Goal: Transaction & Acquisition: Download file/media

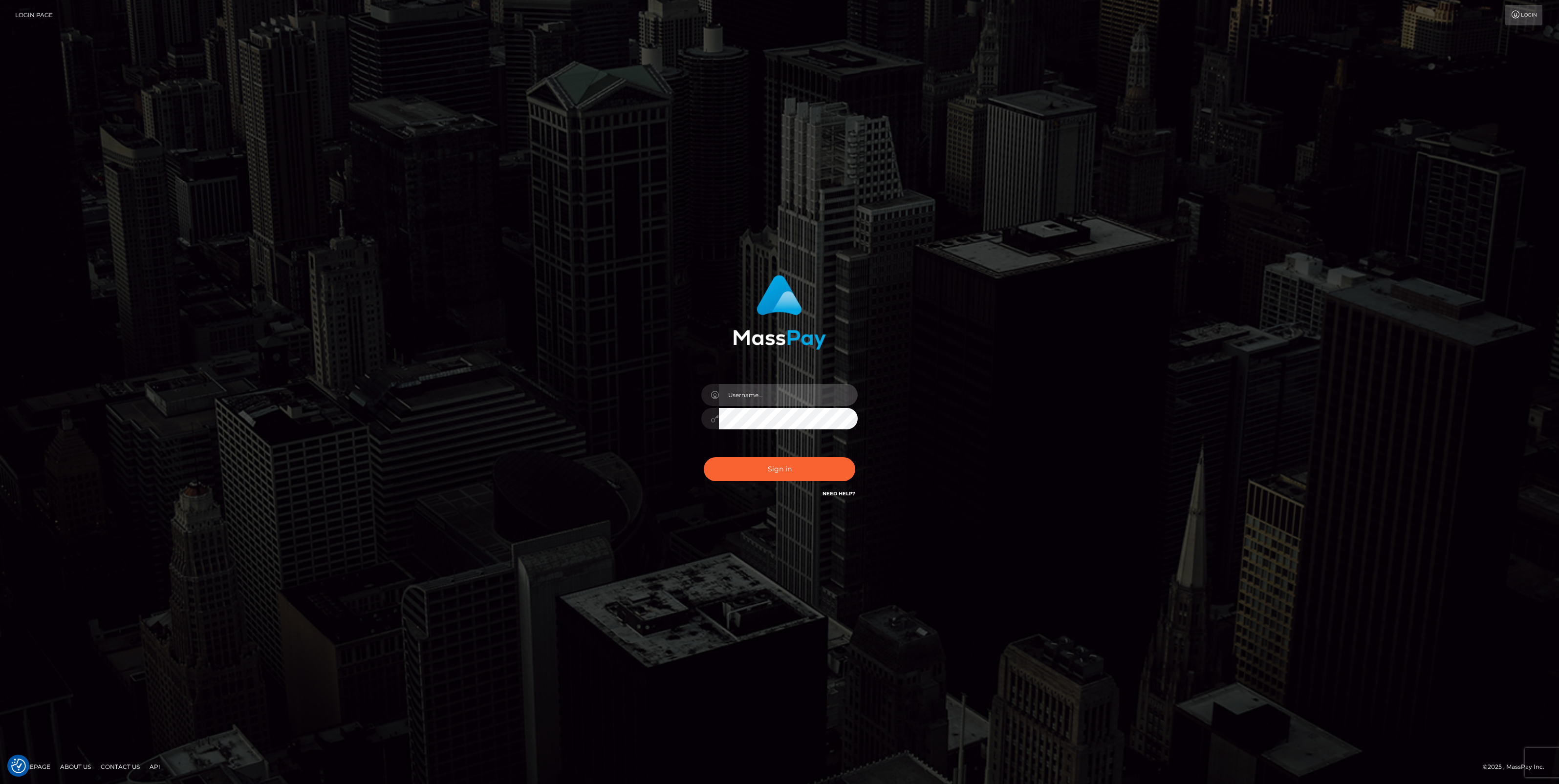
type input "jlo"
click at [776, 465] on button "Sign in" at bounding box center [780, 469] width 152 height 24
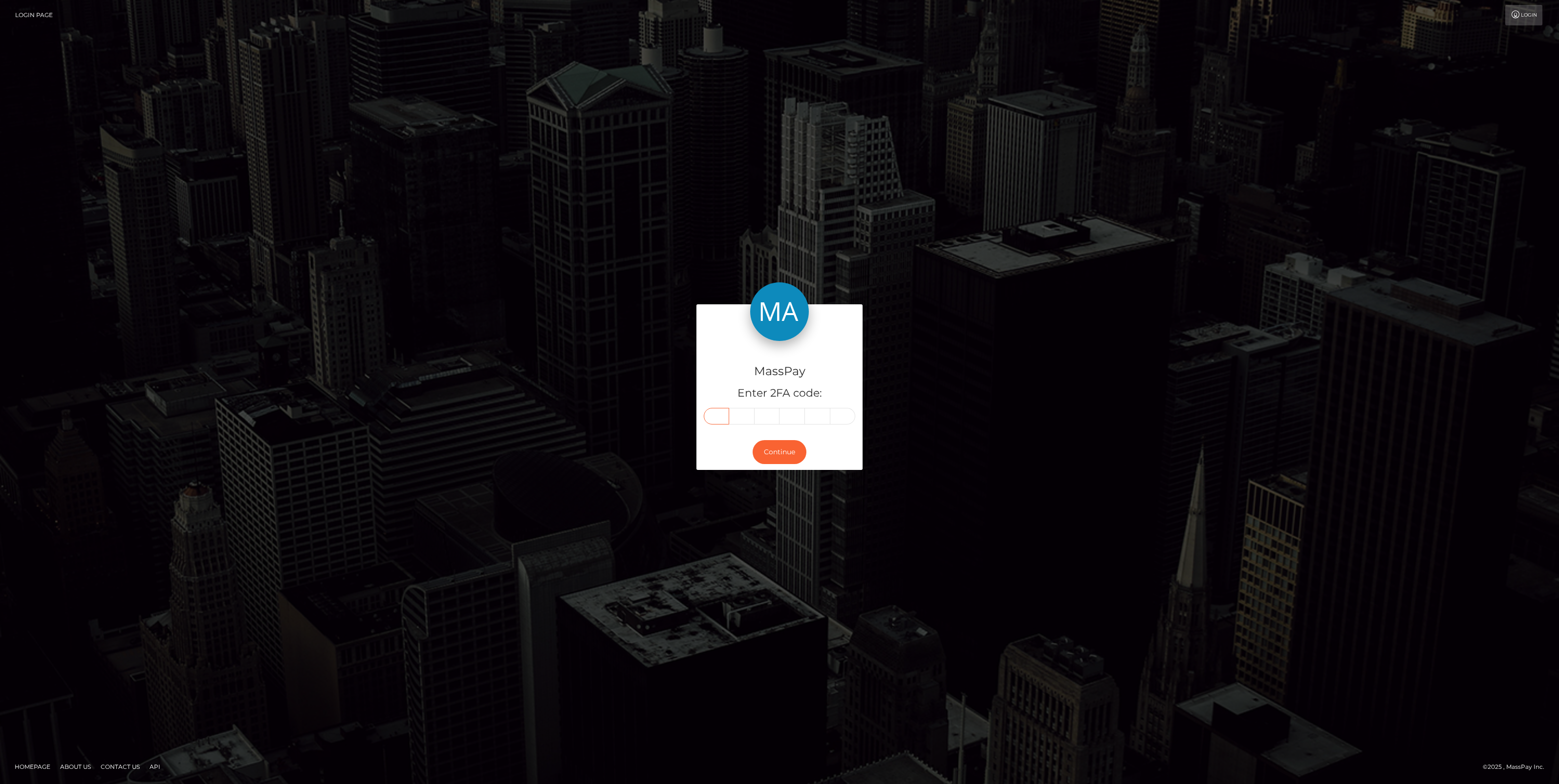
paste input "3"
type input "3"
type input "5"
type input "0"
type input "2"
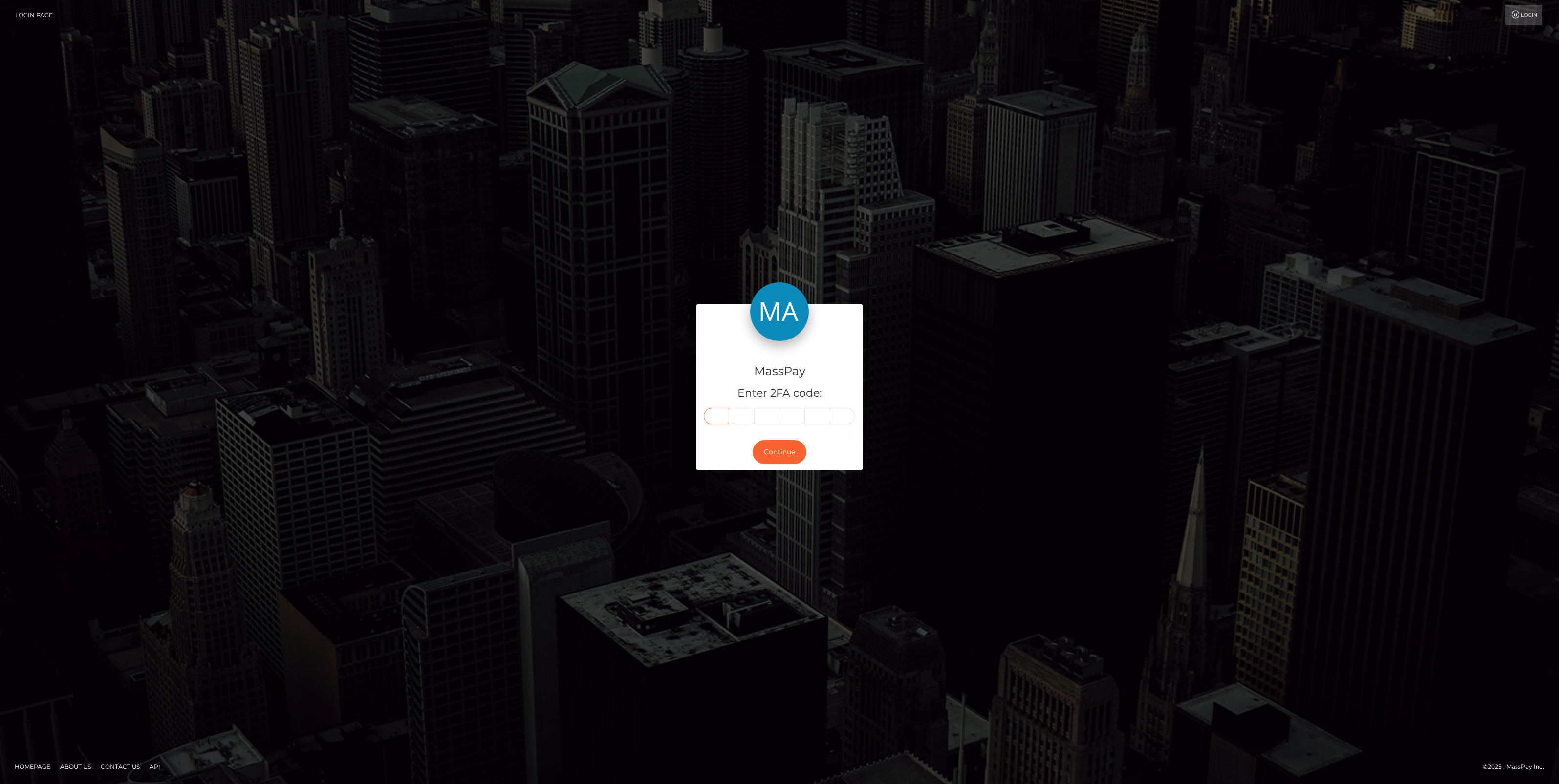
type input "1"
type input "8"
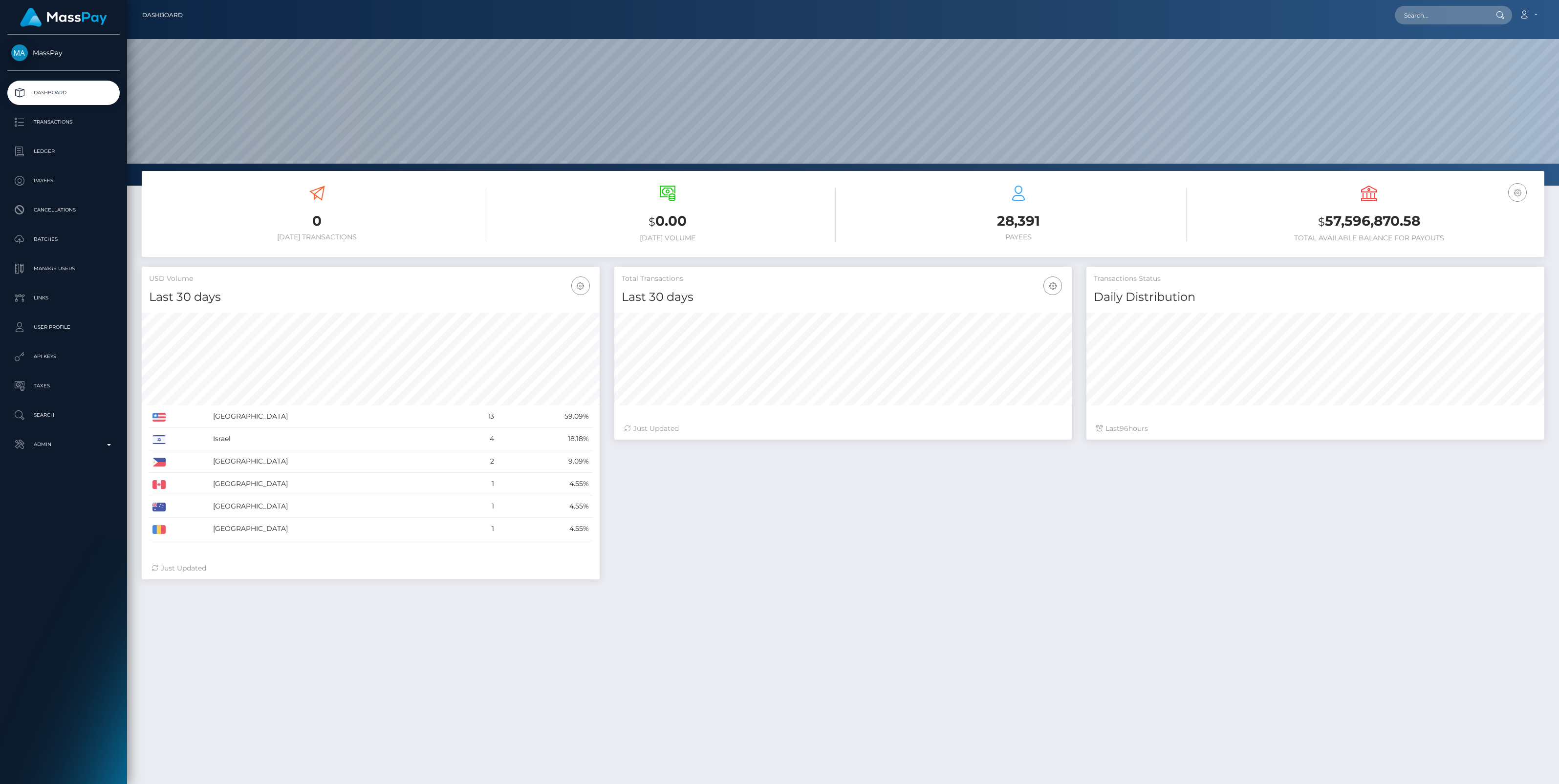
scroll to position [172, 458]
click at [1429, 13] on input "text" at bounding box center [1440, 15] width 92 height 19
paste input "20250902B6B7HU2R020020"
drag, startPoint x: 1405, startPoint y: 17, endPoint x: 1561, endPoint y: 19, distance: 156.0
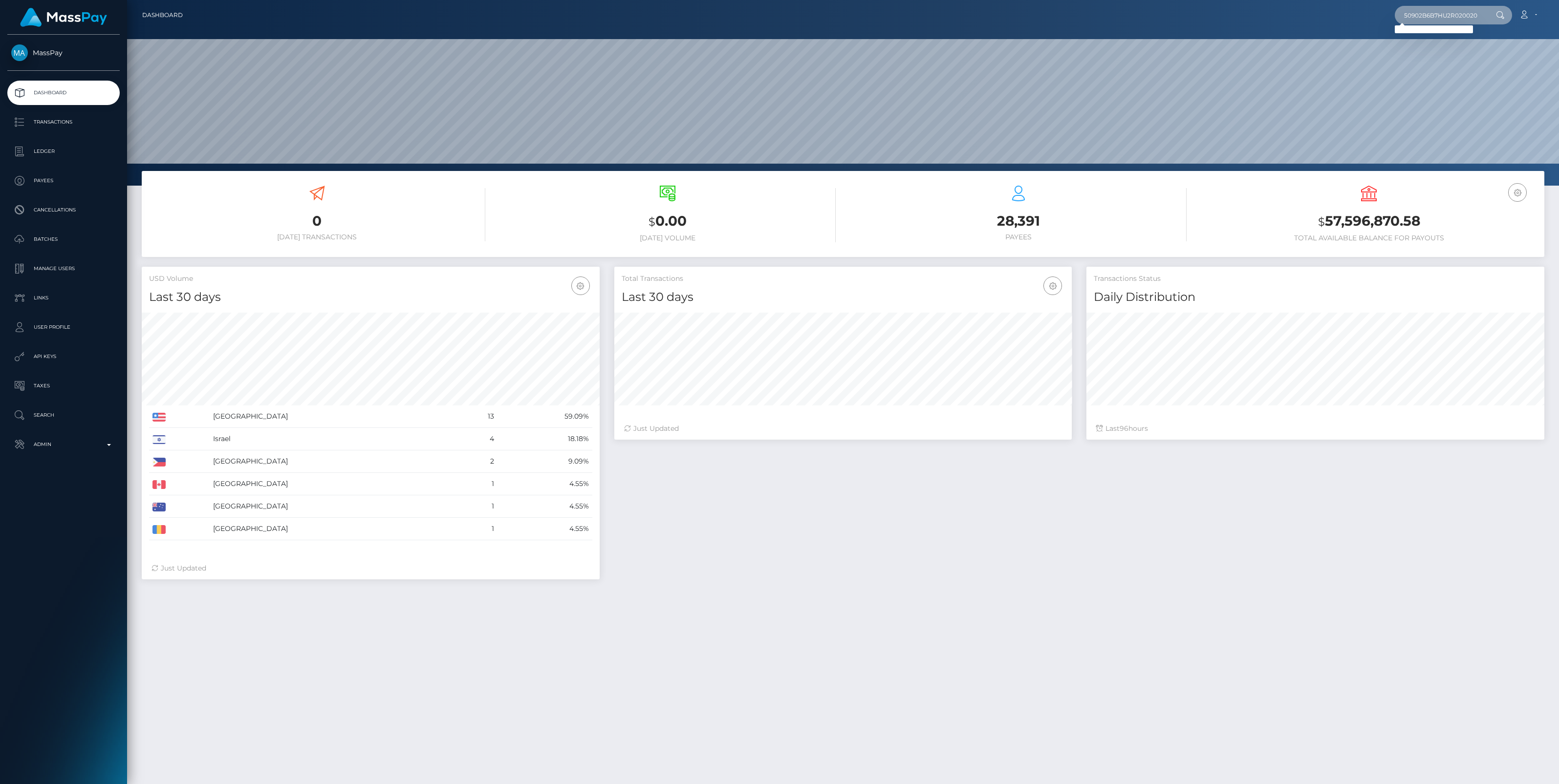
click at [1558, 19] on html "MassPay Dashboard Transactions Ledger Payees Cancellations Links" at bounding box center [779, 392] width 1559 height 784
paste input "TC8K290J9L1"
type input "TC8K290J9L1"
drag, startPoint x: 1450, startPoint y: 19, endPoint x: 1370, endPoint y: 8, distance: 80.8
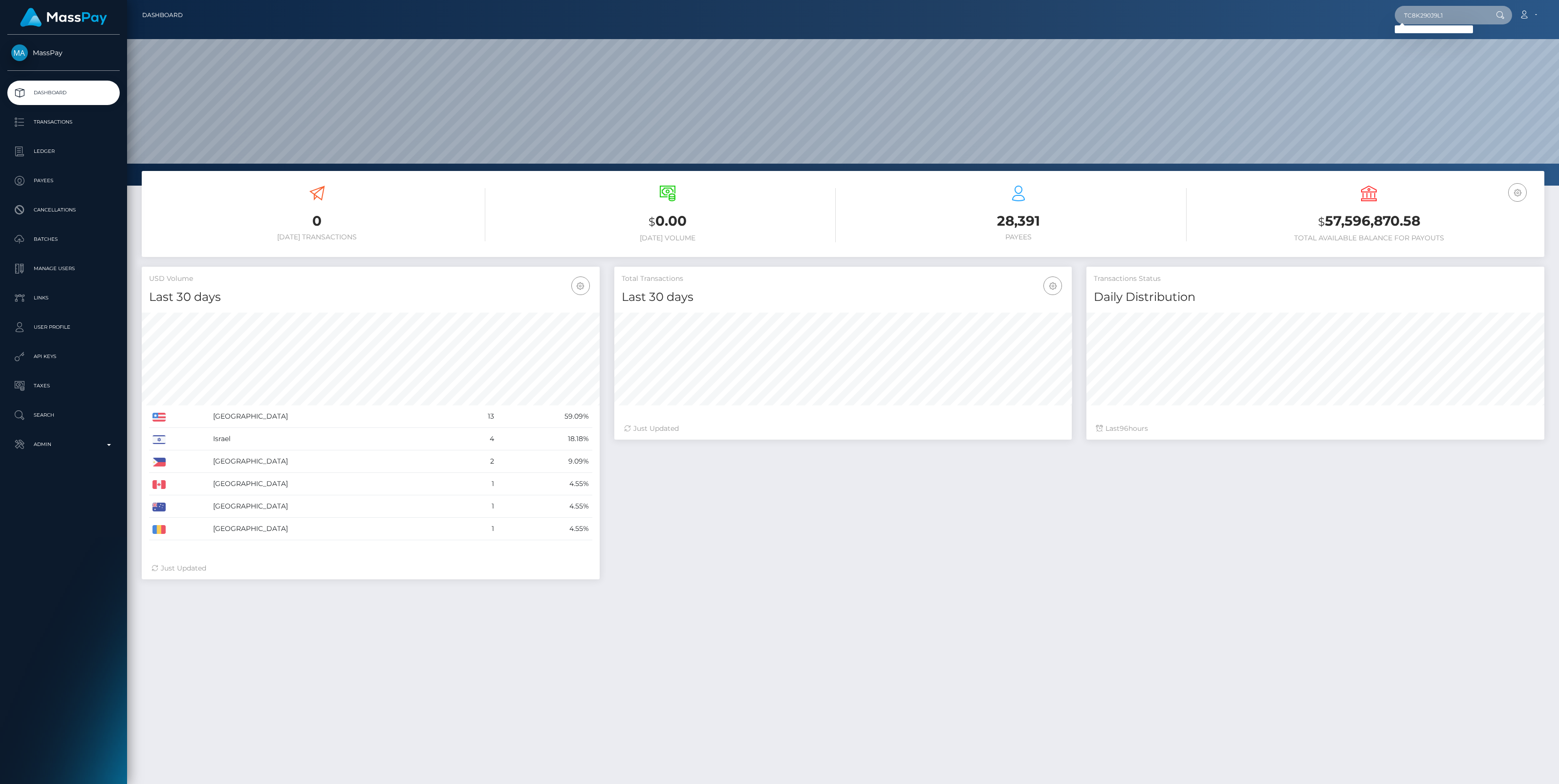
click at [1370, 8] on div "TC8K290J9L1 Loading... Loading... Account Edit Profile Logout" at bounding box center [867, 14] width 1354 height 21
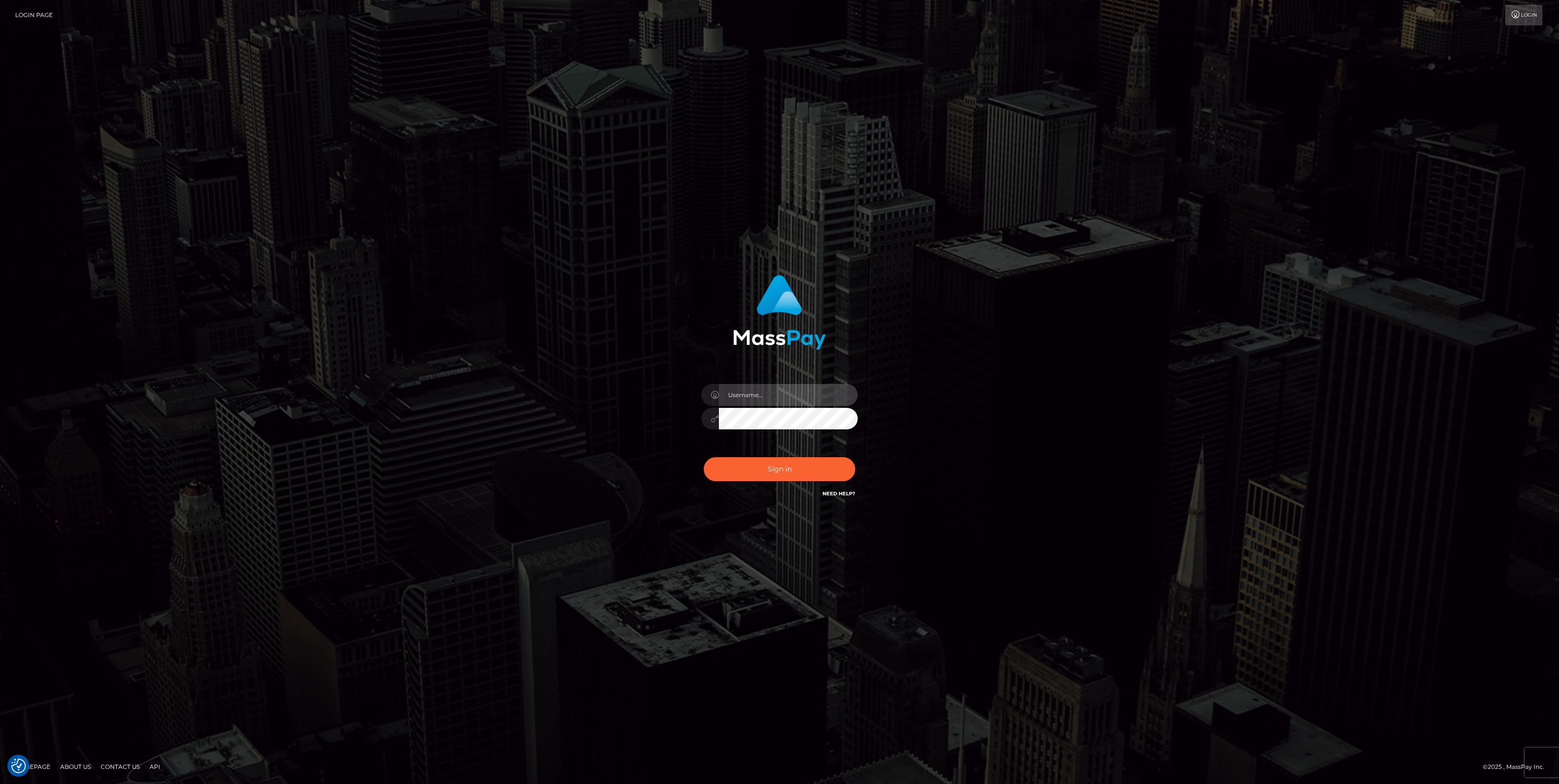
type input "jlo"
click at [804, 474] on button "Sign in" at bounding box center [780, 469] width 152 height 24
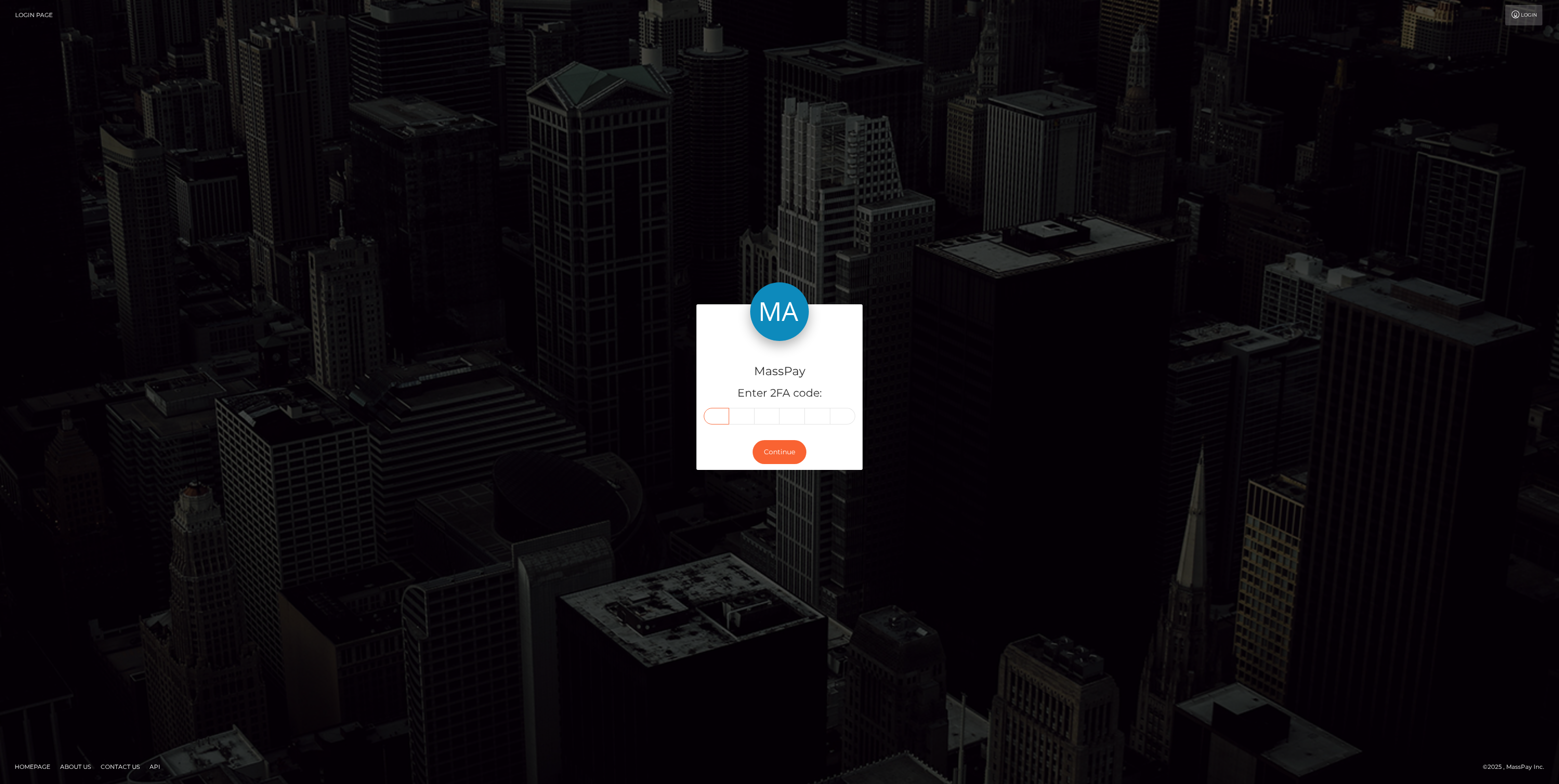
paste input "2"
type input "2"
type input "0"
type input "4"
type input "3"
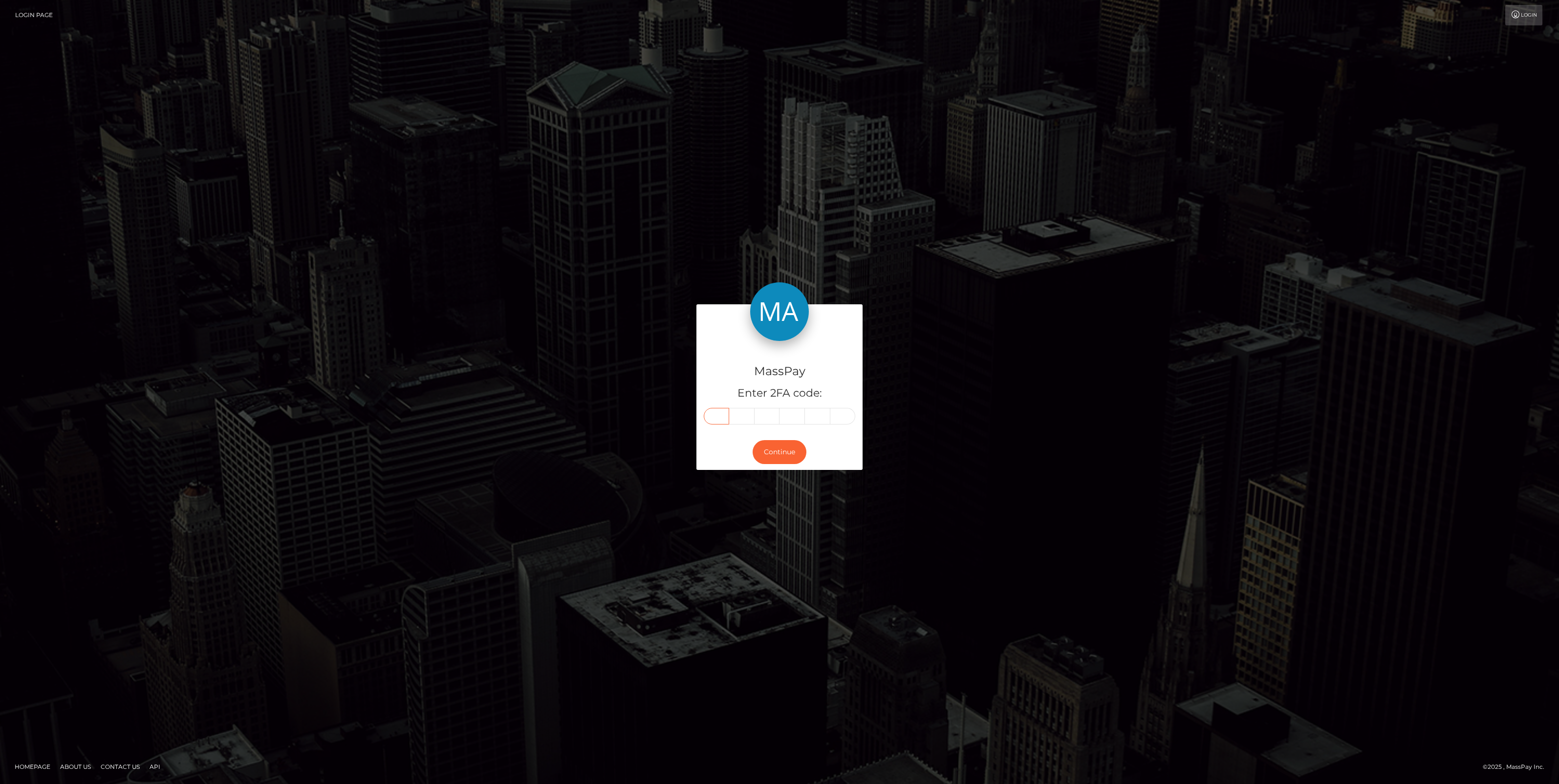
type input "6"
type input "2"
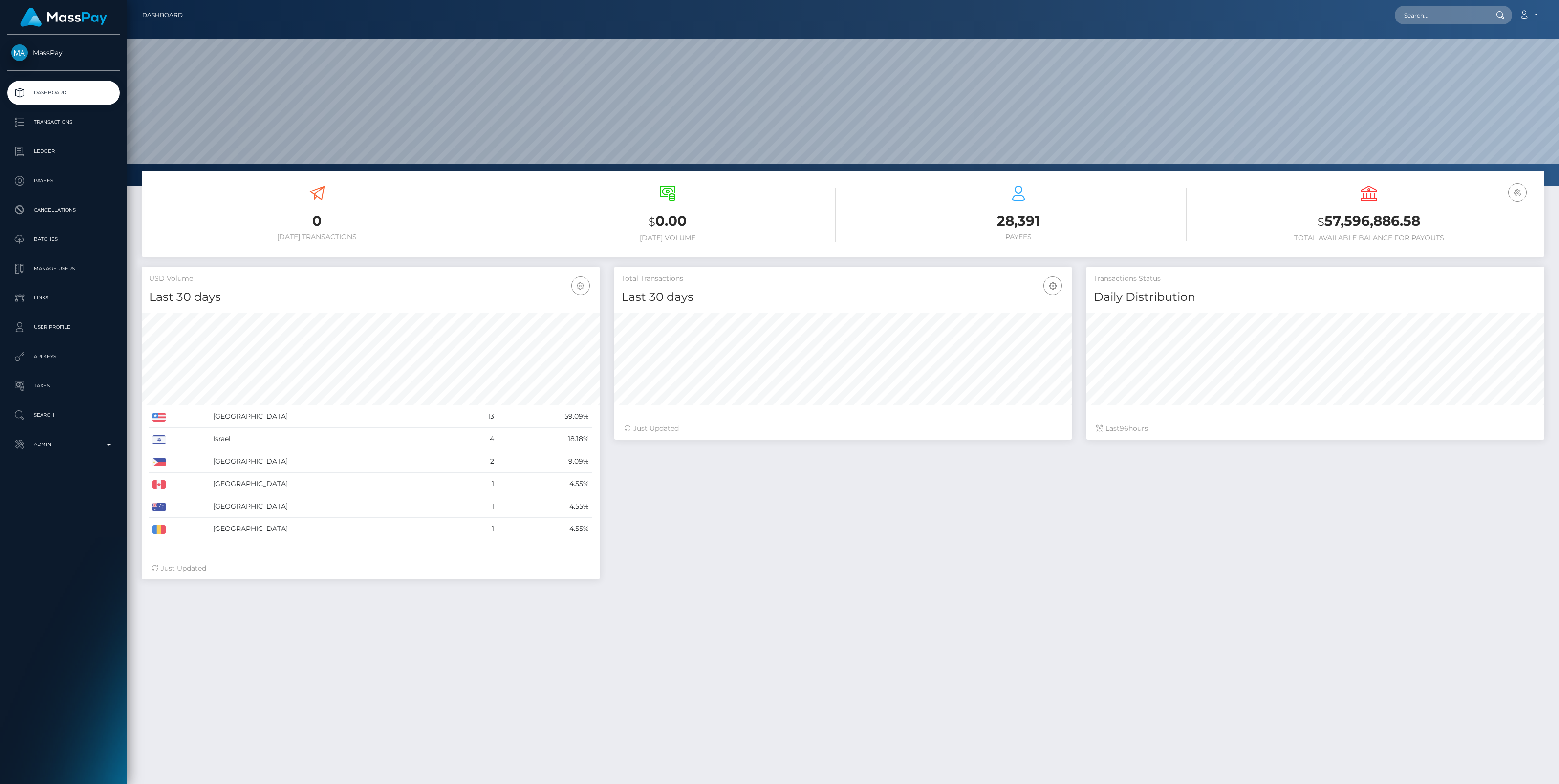
scroll to position [172, 458]
click at [1429, 14] on input "text" at bounding box center [1440, 15] width 92 height 19
paste input "76045902-908a-11f0-bd85-0694aced620b"
type input "76045902-908a-11f0-bd85-0694aced620b"
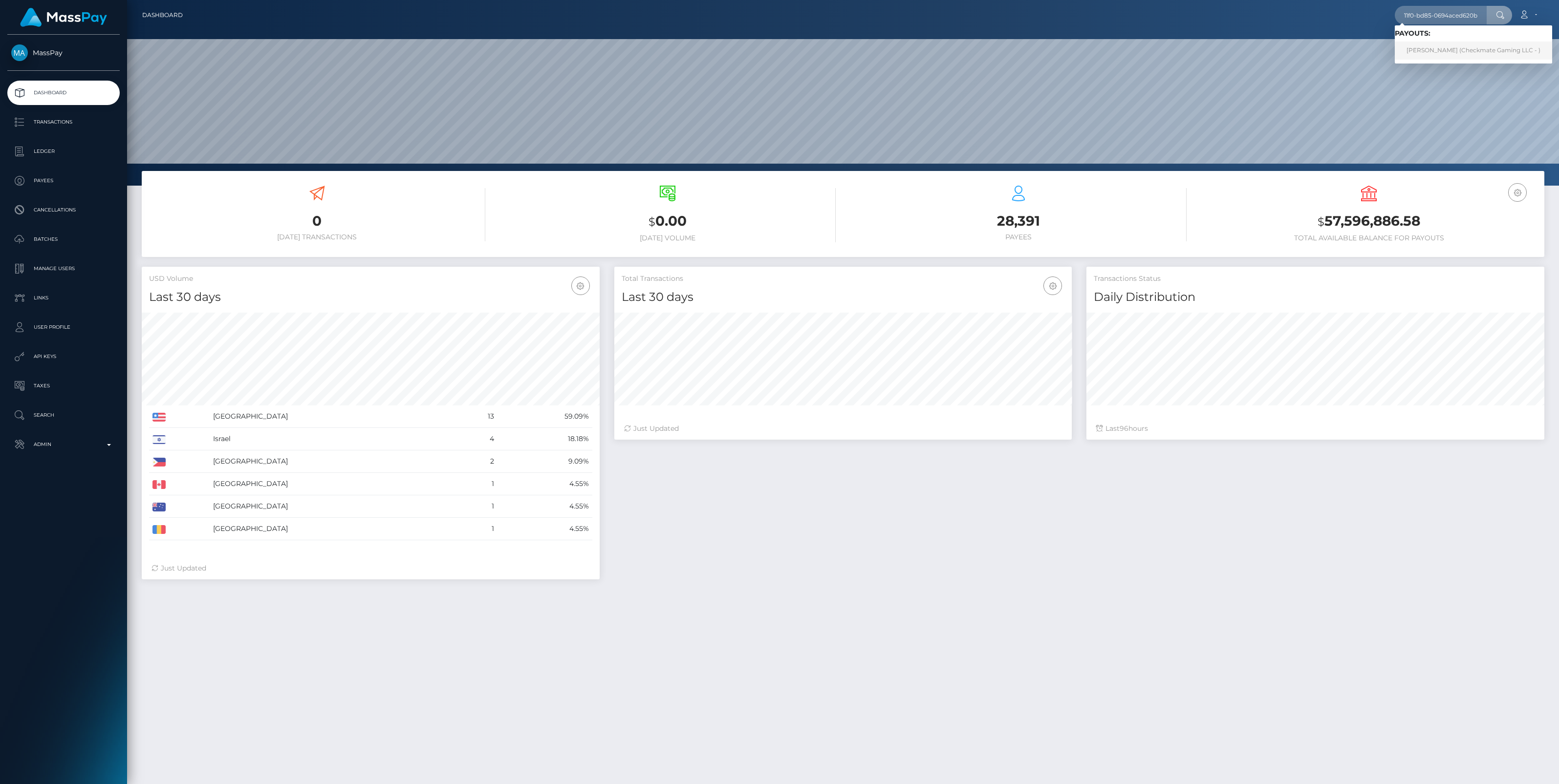
scroll to position [0, 0]
click at [1440, 54] on link "Sabrina Bonilla (Checkmate Gaming LLC - )" at bounding box center [1473, 50] width 157 height 18
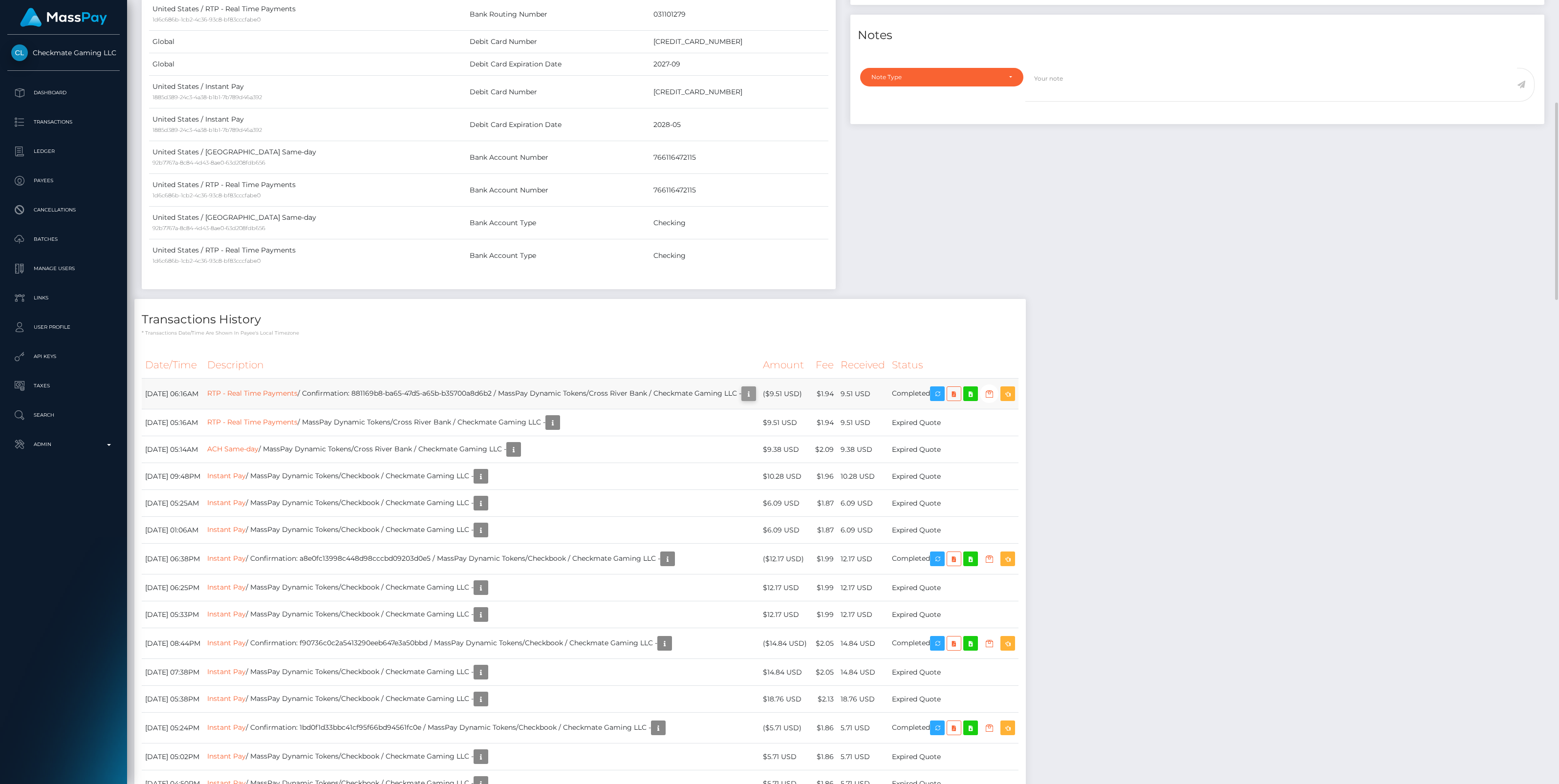
scroll to position [117, 458]
click at [755, 394] on icon "button" at bounding box center [748, 394] width 12 height 13
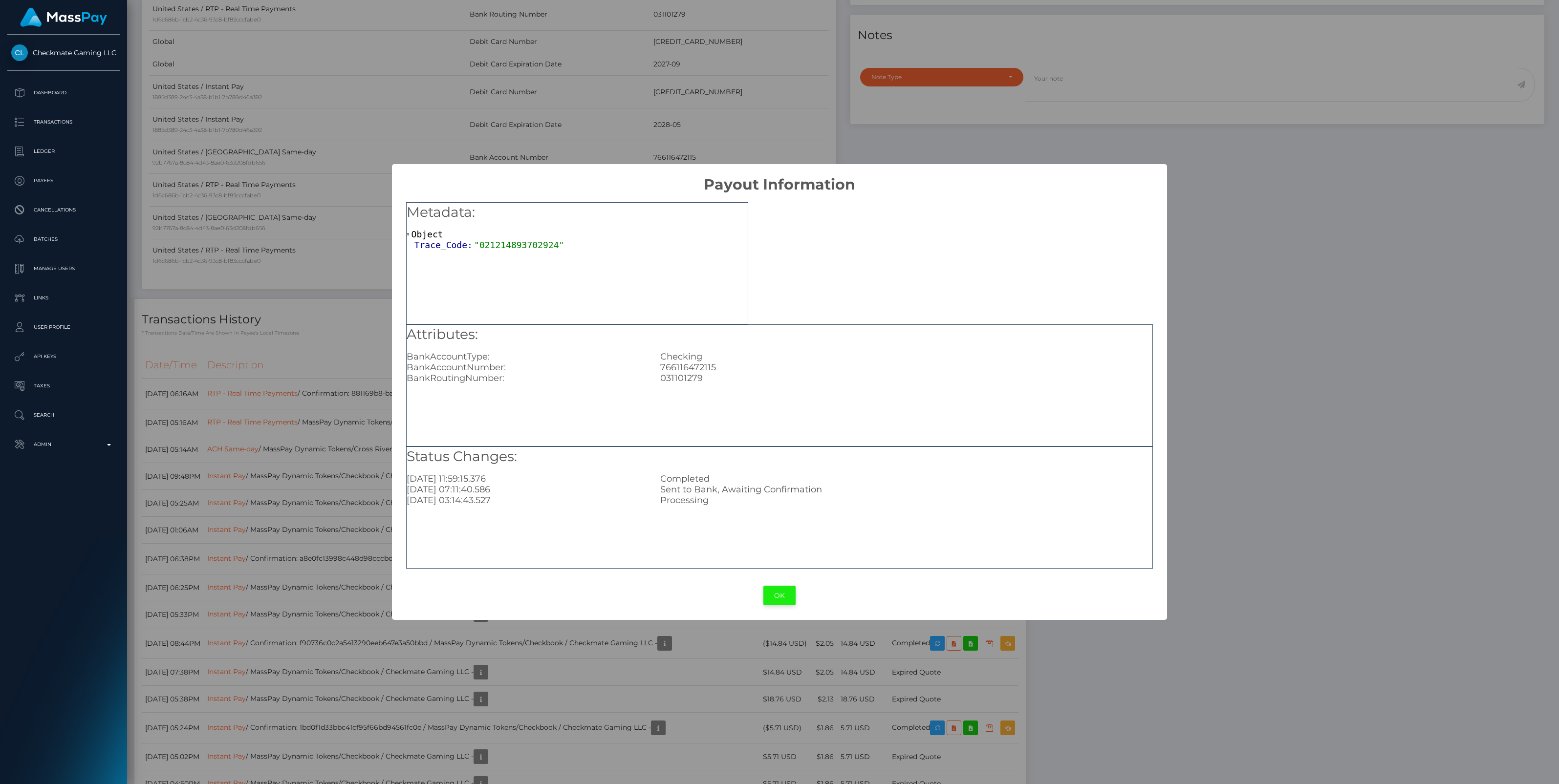
click at [768, 596] on button "OK" at bounding box center [779, 596] width 32 height 20
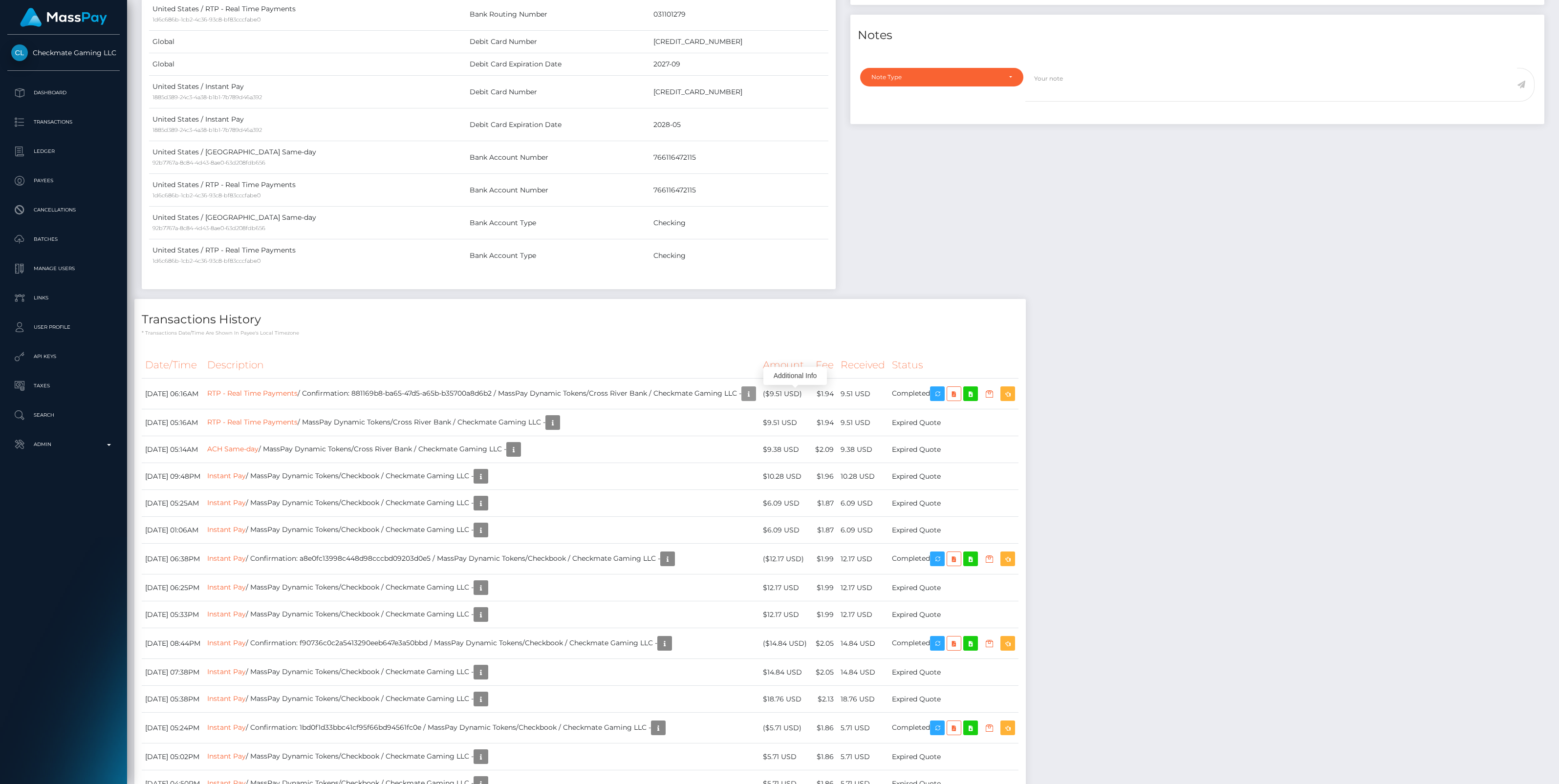
scroll to position [0, 0]
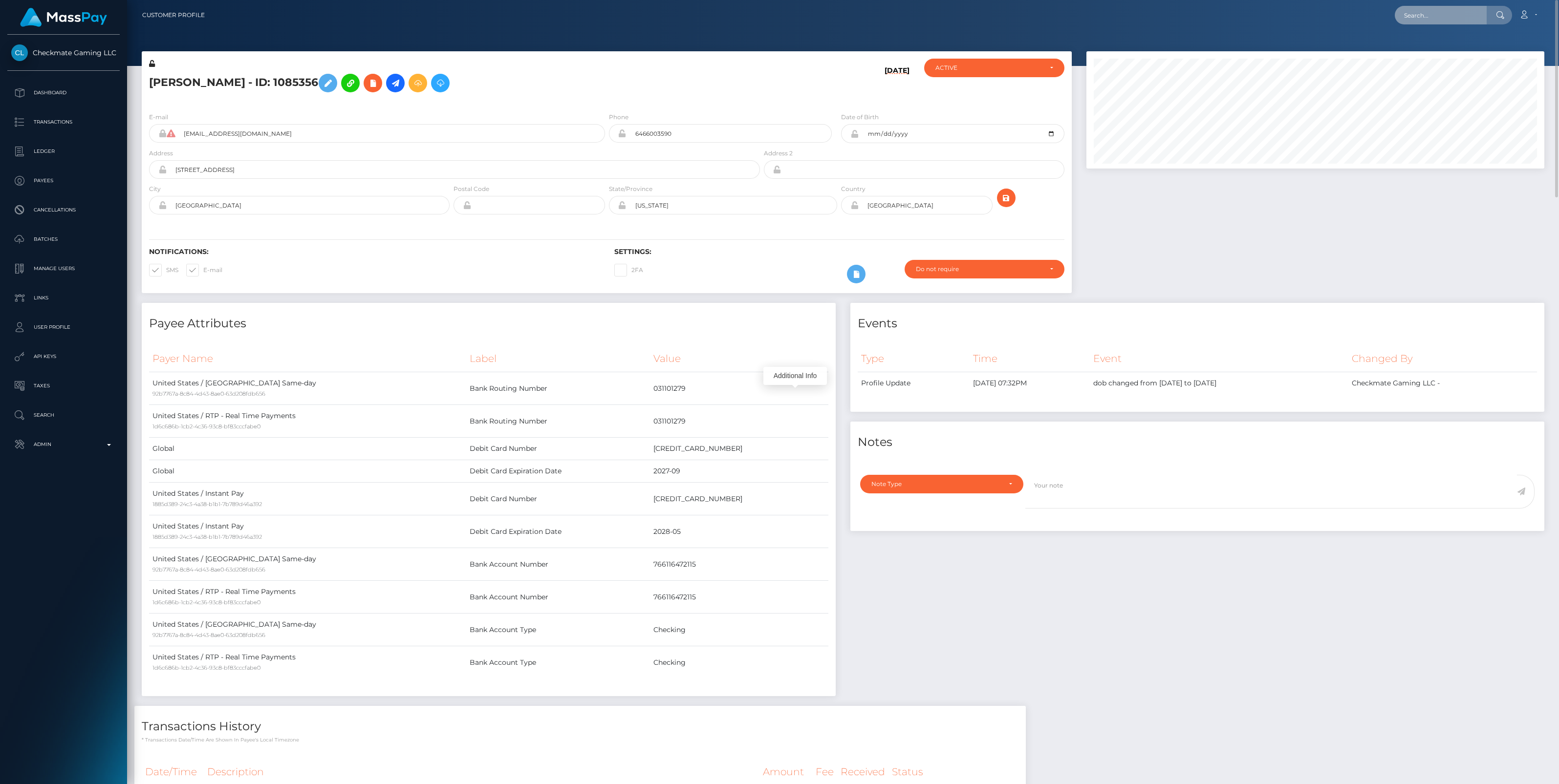
click at [1437, 18] on input "text" at bounding box center [1440, 15] width 92 height 19
paste input "f03ed89e-94cb-11f0-bd85-0694aced620b"
type input "f03ed89e-94cb-11f0-bd85-0694aced620b"
click at [1423, 47] on link "[PERSON_NAME] Consulting LLC (Whop Inc - )" at bounding box center [1475, 50] width 161 height 18
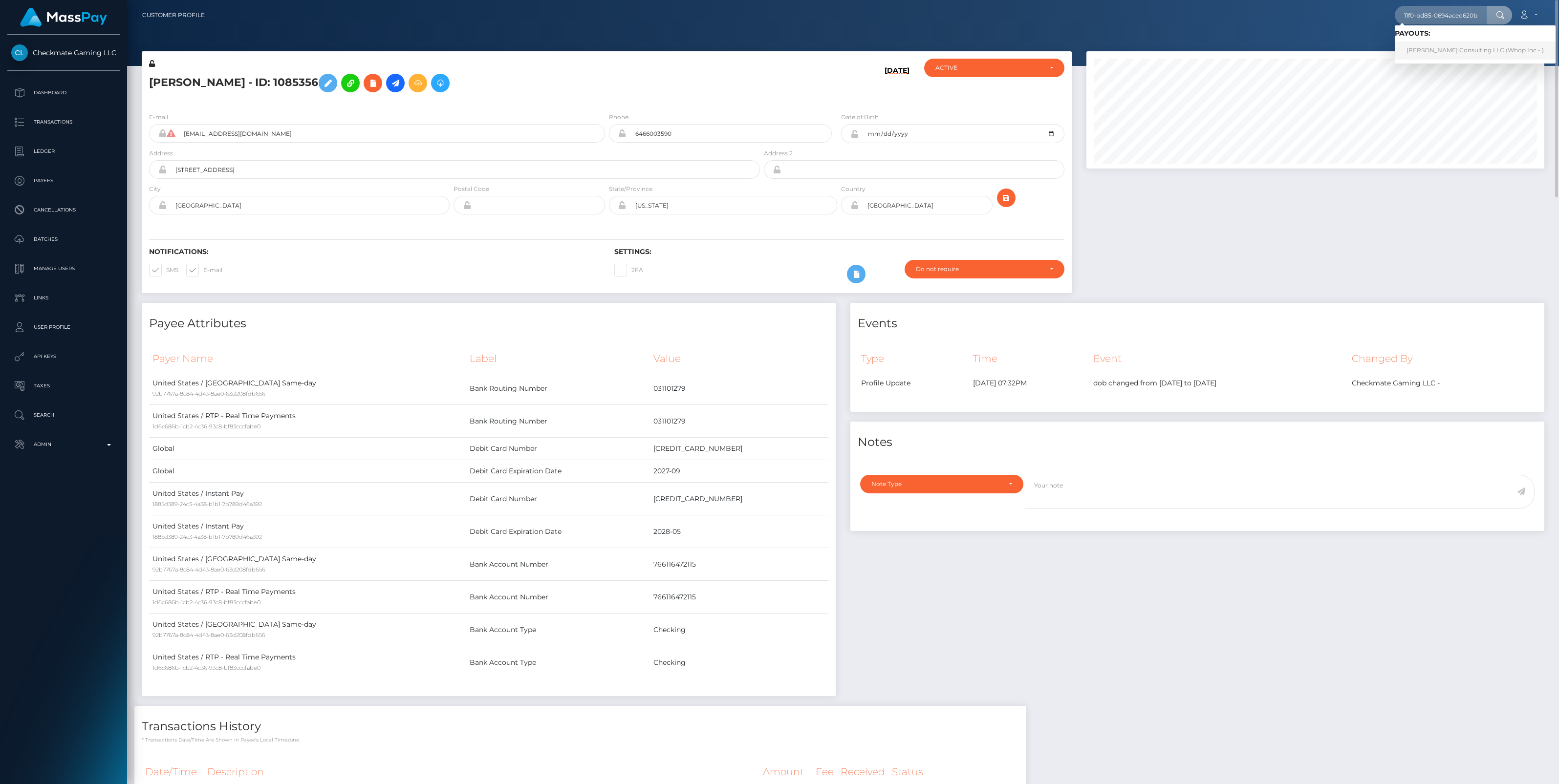
scroll to position [0, 0]
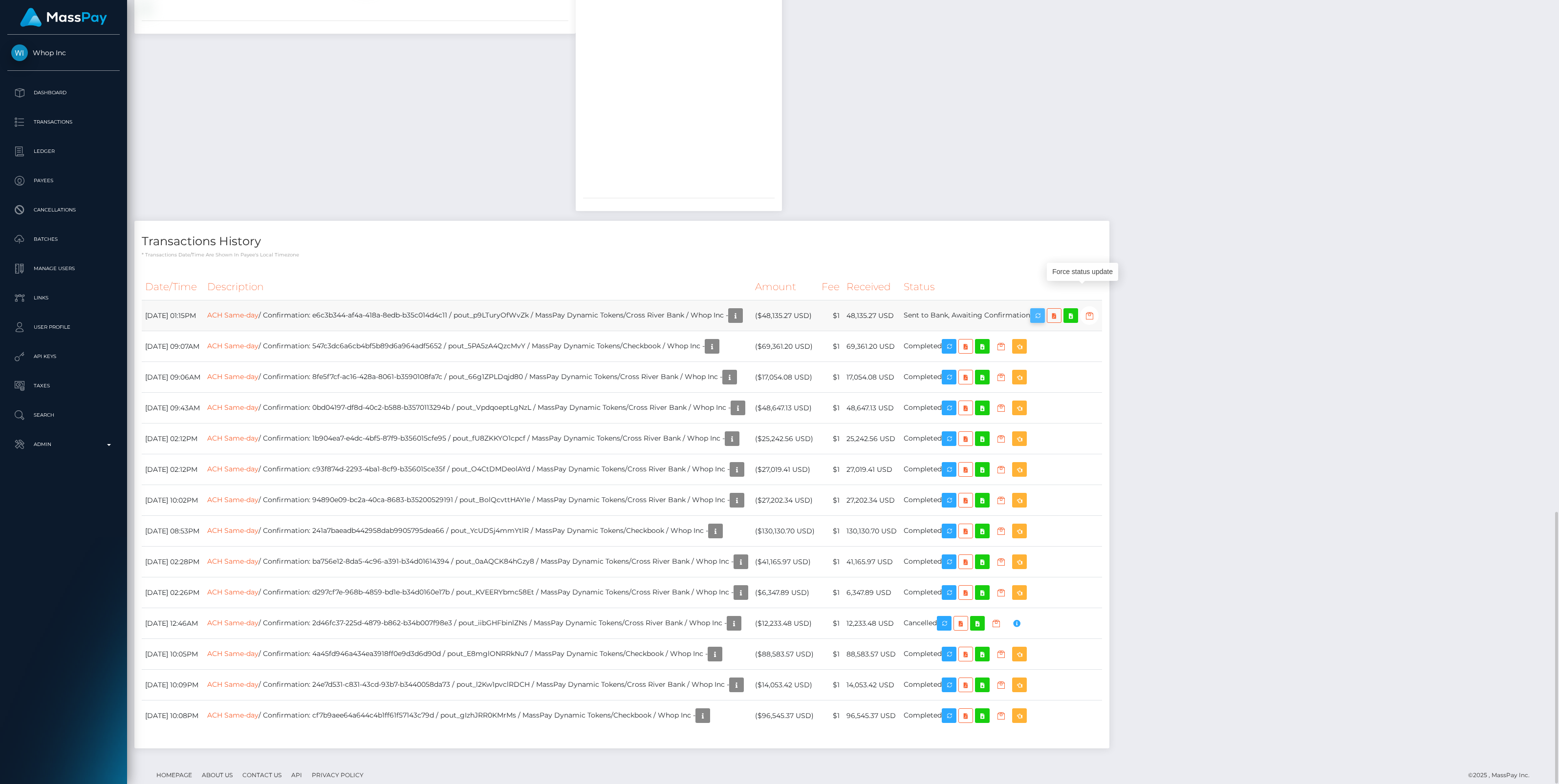
scroll to position [117, 458]
click at [1044, 310] on icon "button" at bounding box center [1037, 316] width 12 height 13
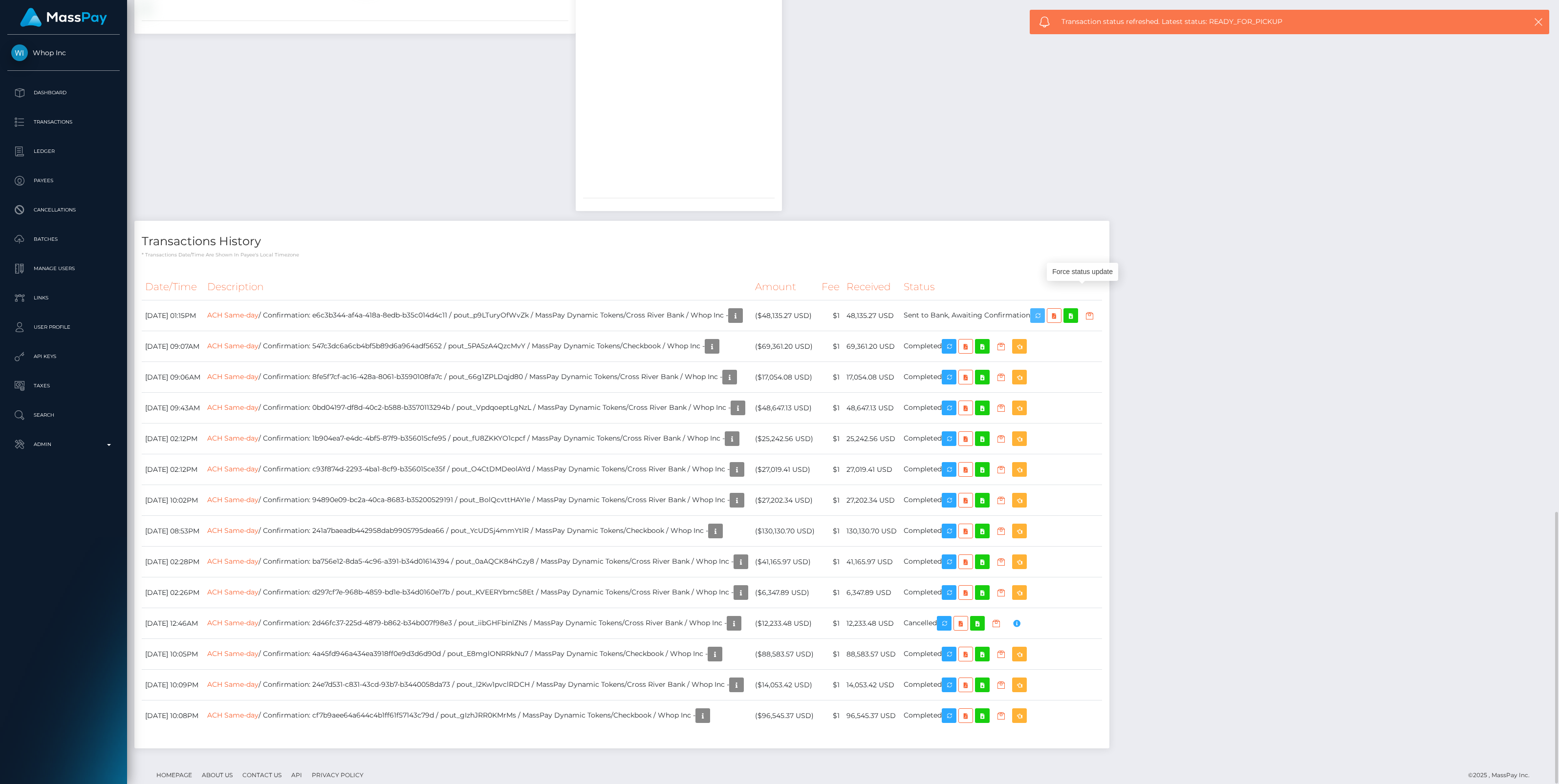
drag, startPoint x: 1080, startPoint y: 289, endPoint x: 1283, endPoint y: 371, distance: 218.9
click at [1044, 310] on icon "button" at bounding box center [1037, 316] width 12 height 13
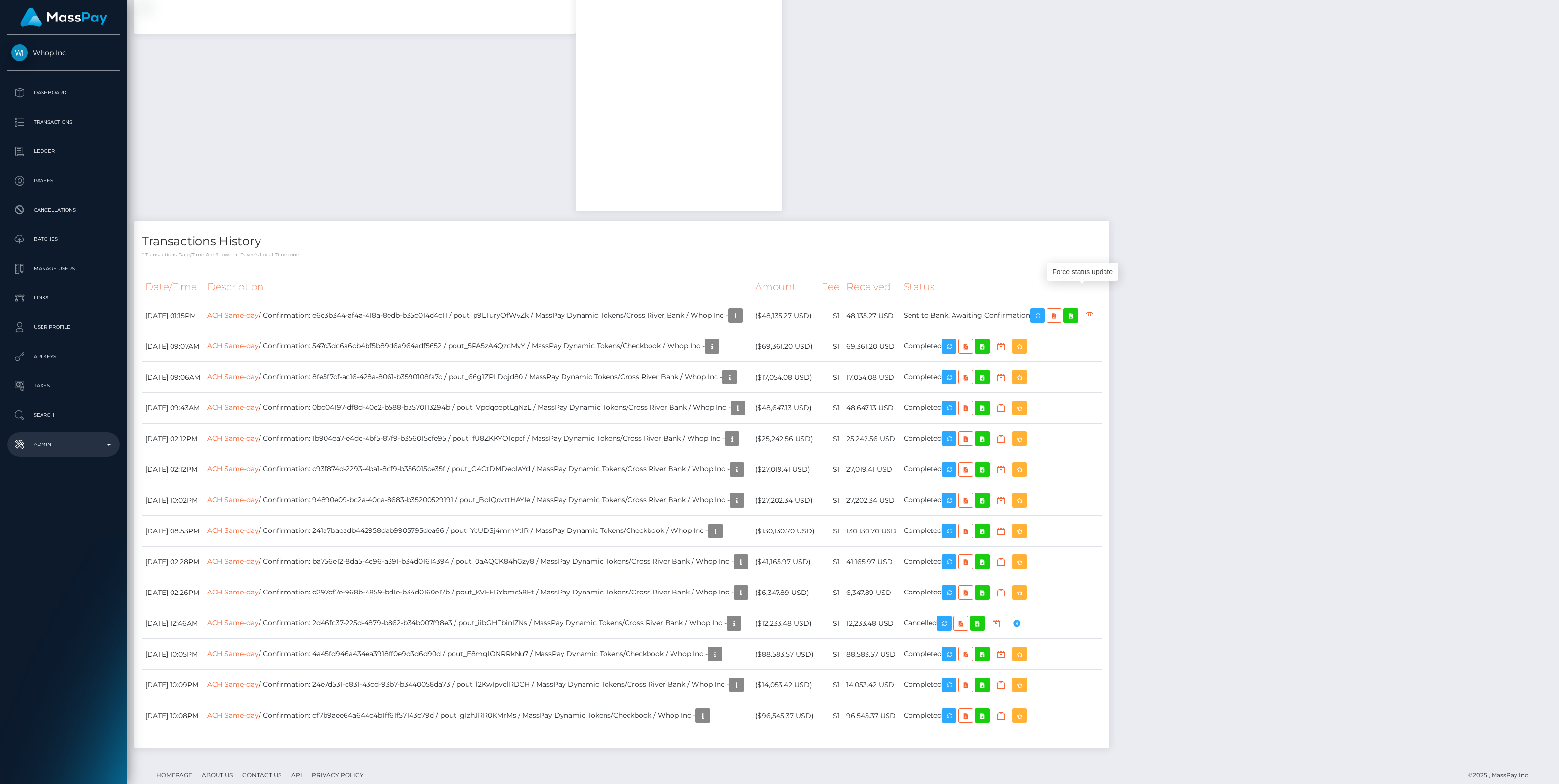
click at [105, 446] on p "Admin" at bounding box center [63, 445] width 105 height 14
drag, startPoint x: 949, startPoint y: 289, endPoint x: 1071, endPoint y: 293, distance: 122.1
click at [1071, 300] on td "Sent to Bank, Awaiting Confirmation" at bounding box center [1002, 315] width 202 height 30
copy td "Sent to Bank, Awaiting Confirmation"
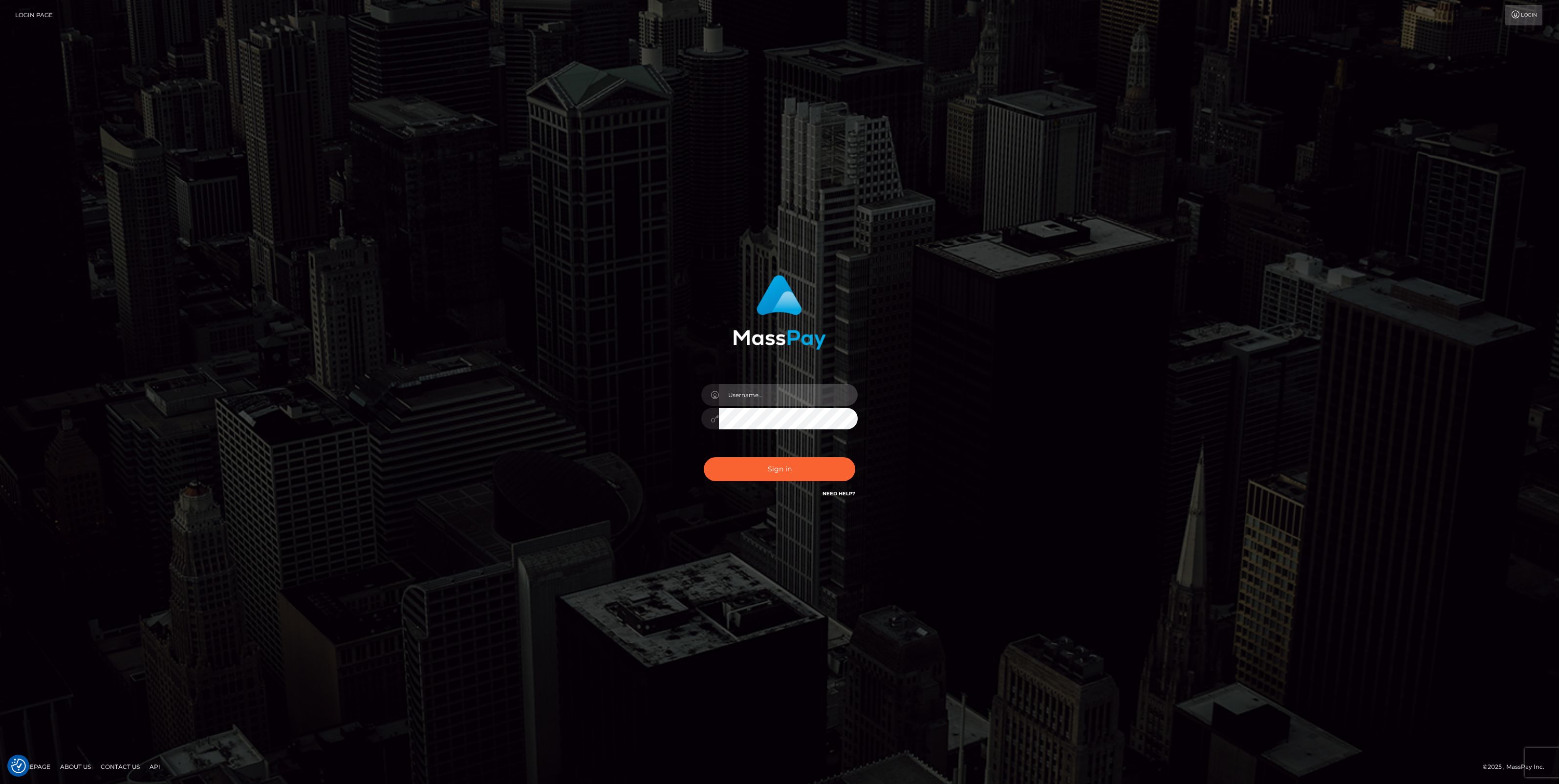
type input "jlo"
click at [770, 474] on button "Sign in" at bounding box center [780, 469] width 152 height 24
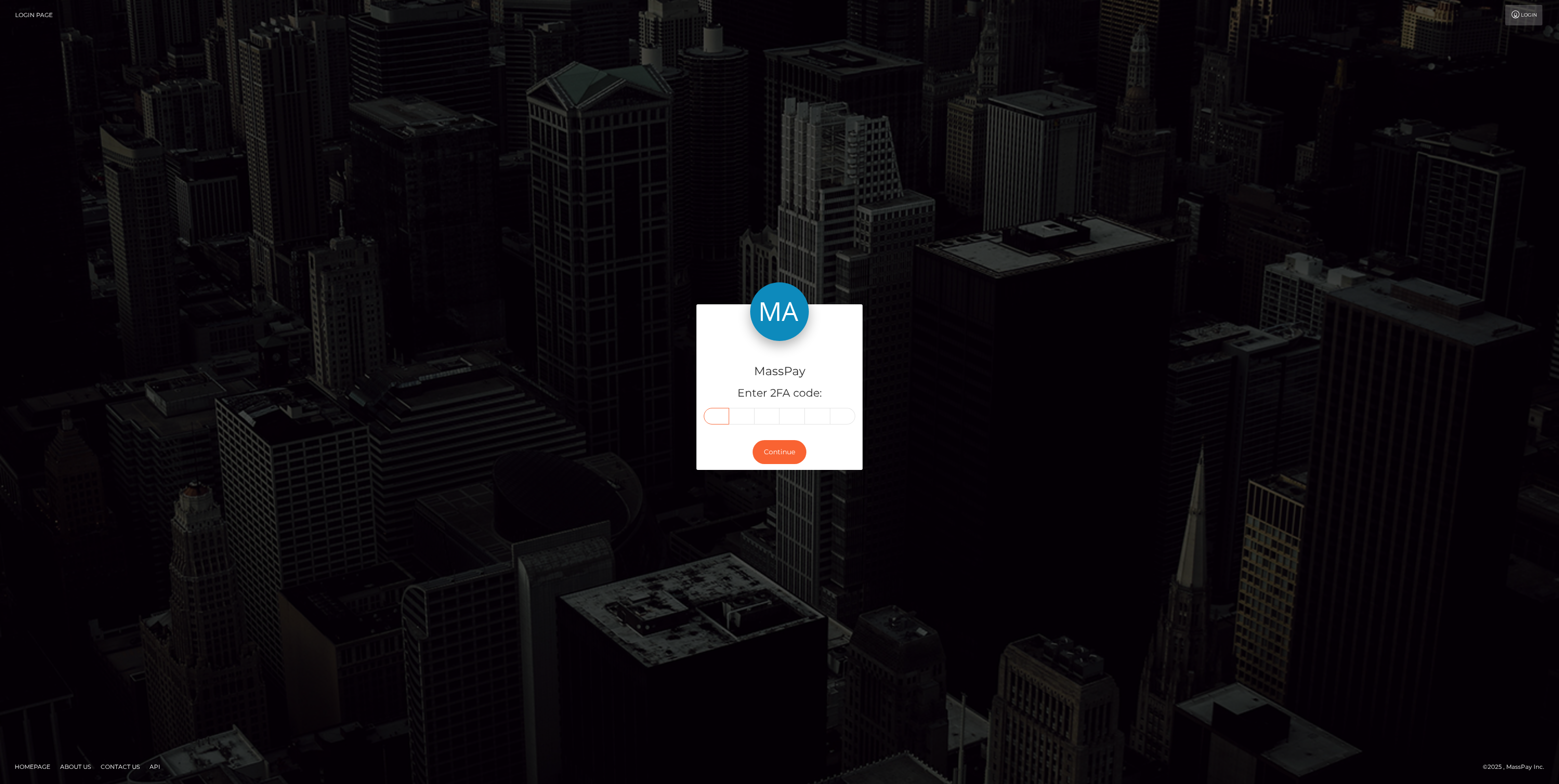
paste input "8"
type input "8"
type input "6"
type input "5"
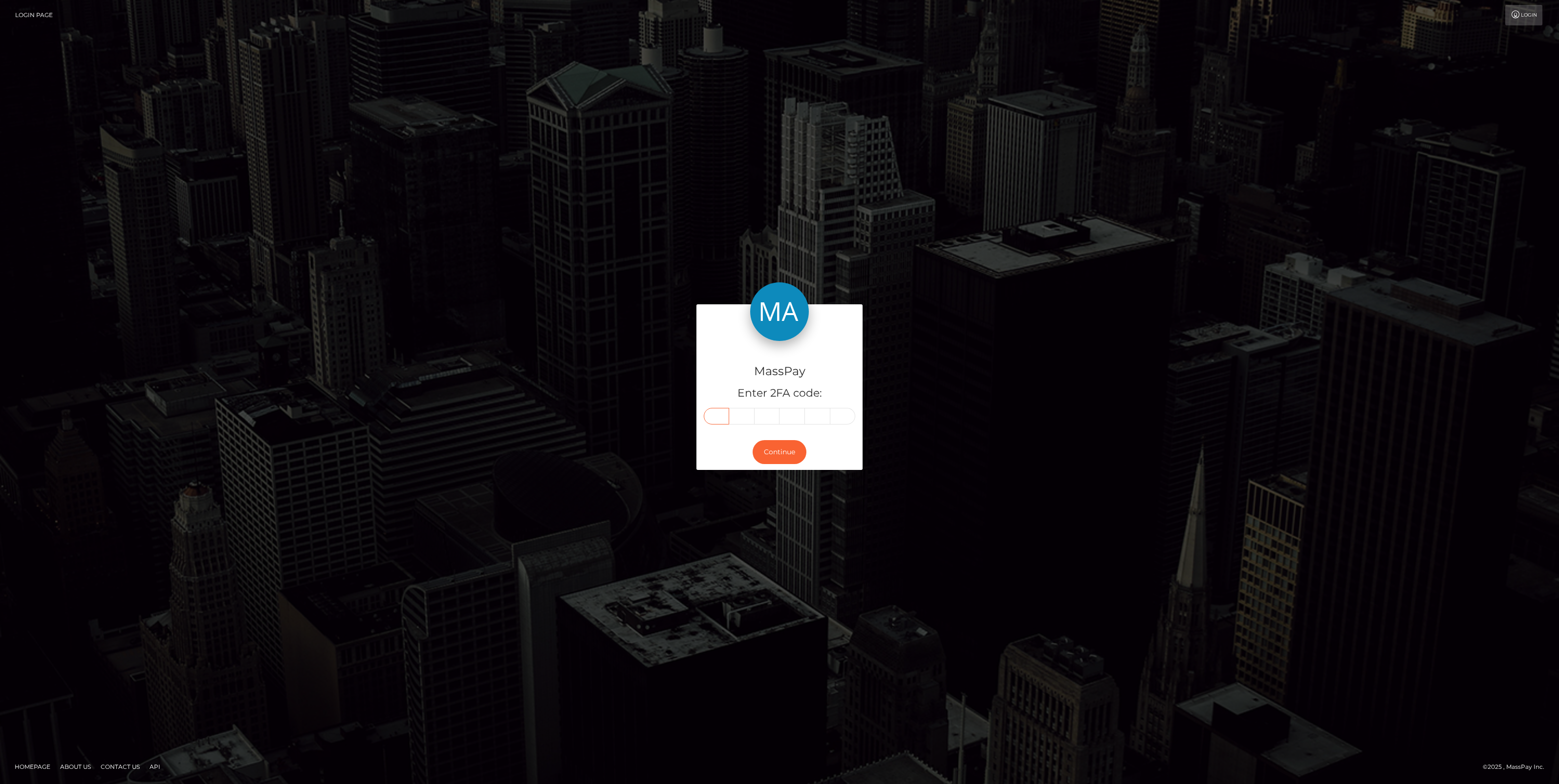
type input "7"
type input "2"
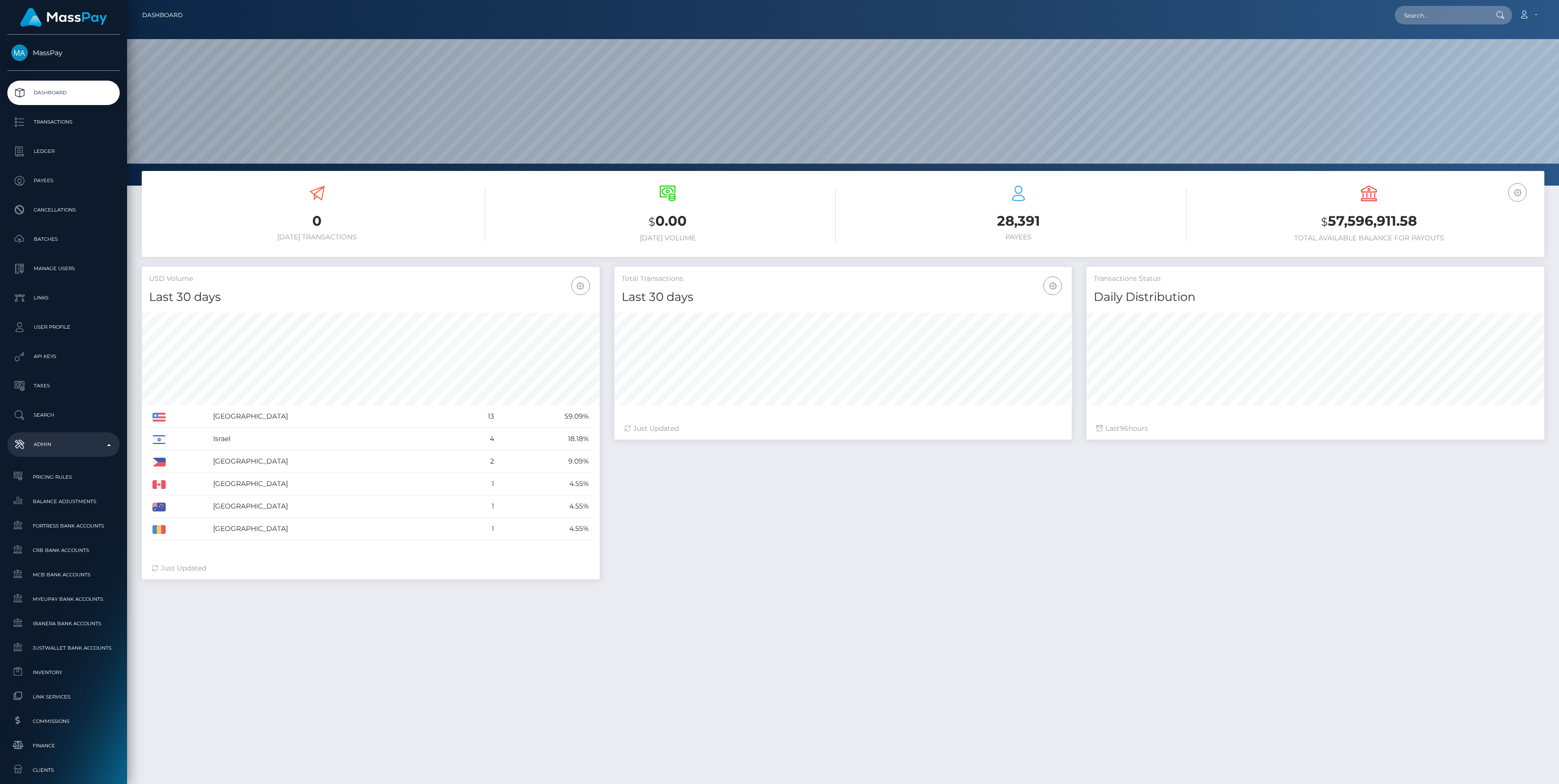
scroll to position [172, 458]
click at [50, 746] on span "Finance" at bounding box center [63, 746] width 105 height 12
click at [45, 744] on span "Finance" at bounding box center [63, 746] width 105 height 12
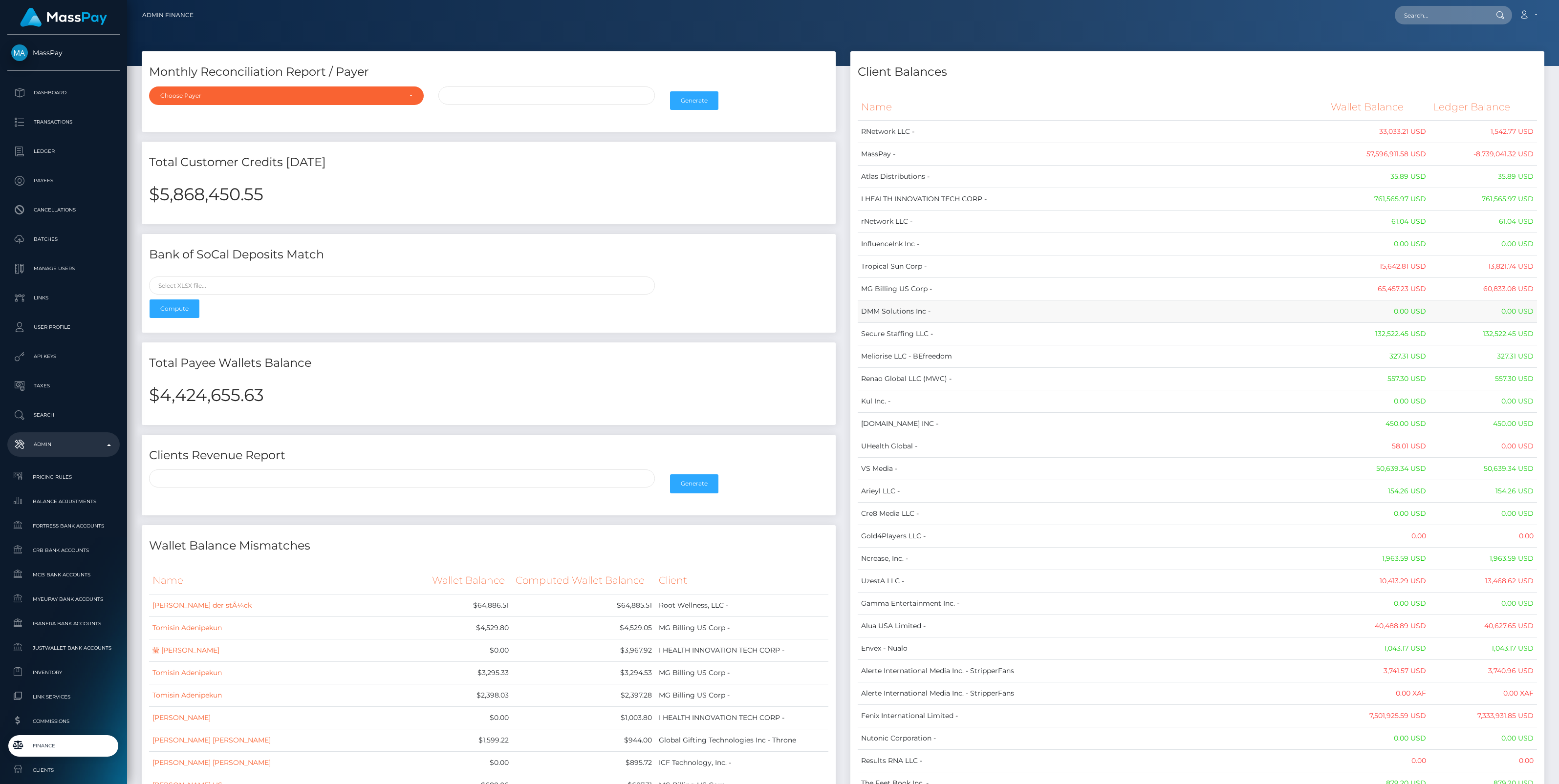
click at [1131, 301] on td "DMM Solutions Inc -" at bounding box center [1093, 311] width 470 height 22
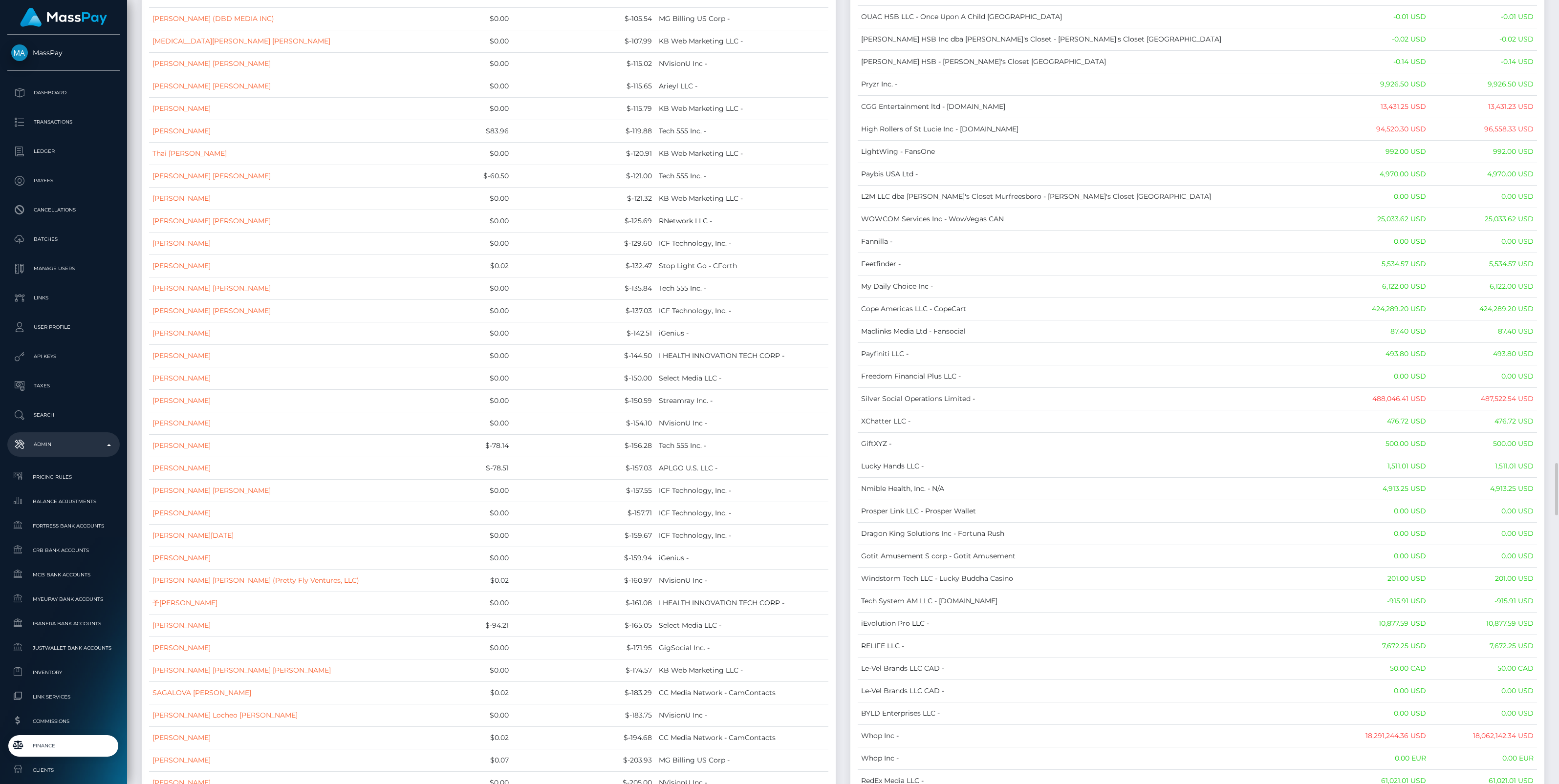
scroll to position [7737, 0]
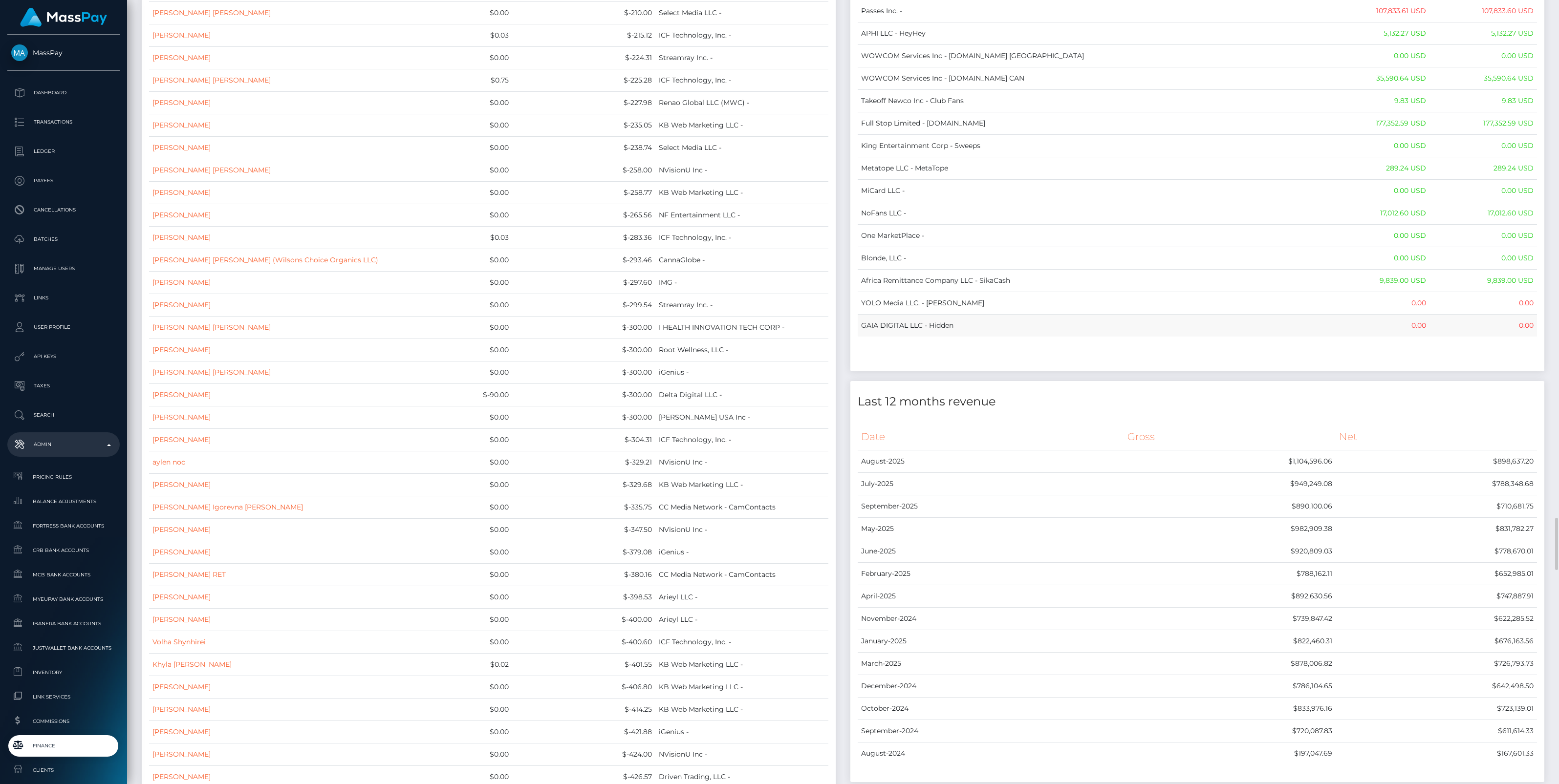
drag, startPoint x: 859, startPoint y: 109, endPoint x: 1529, endPoint y: 374, distance: 720.5
copy table "Name Wallet Balance Ledger Balance RNetwork LLC - 33,033.21 USD 1,542.77 USD Ma…"
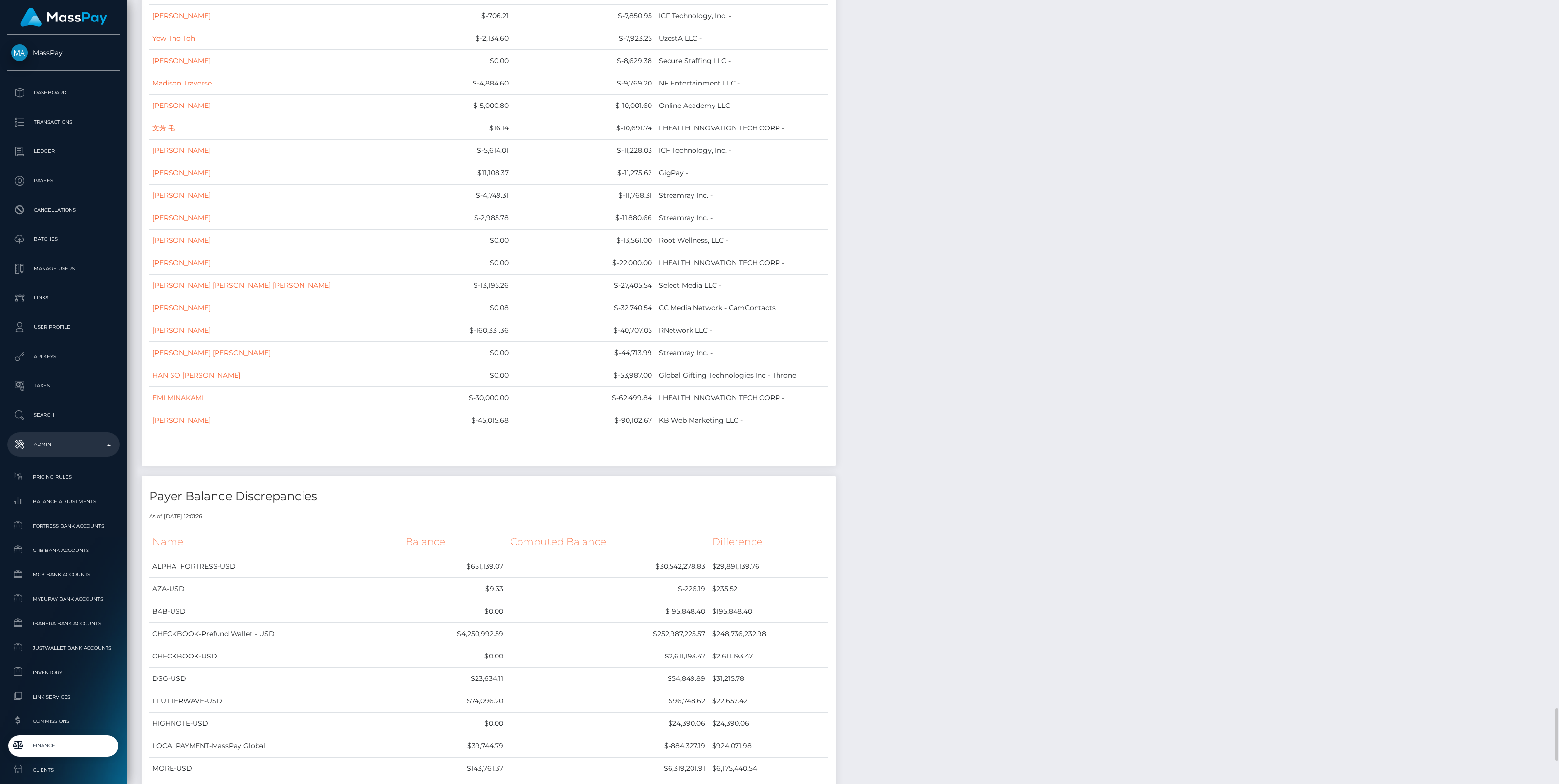
scroll to position [10932, 0]
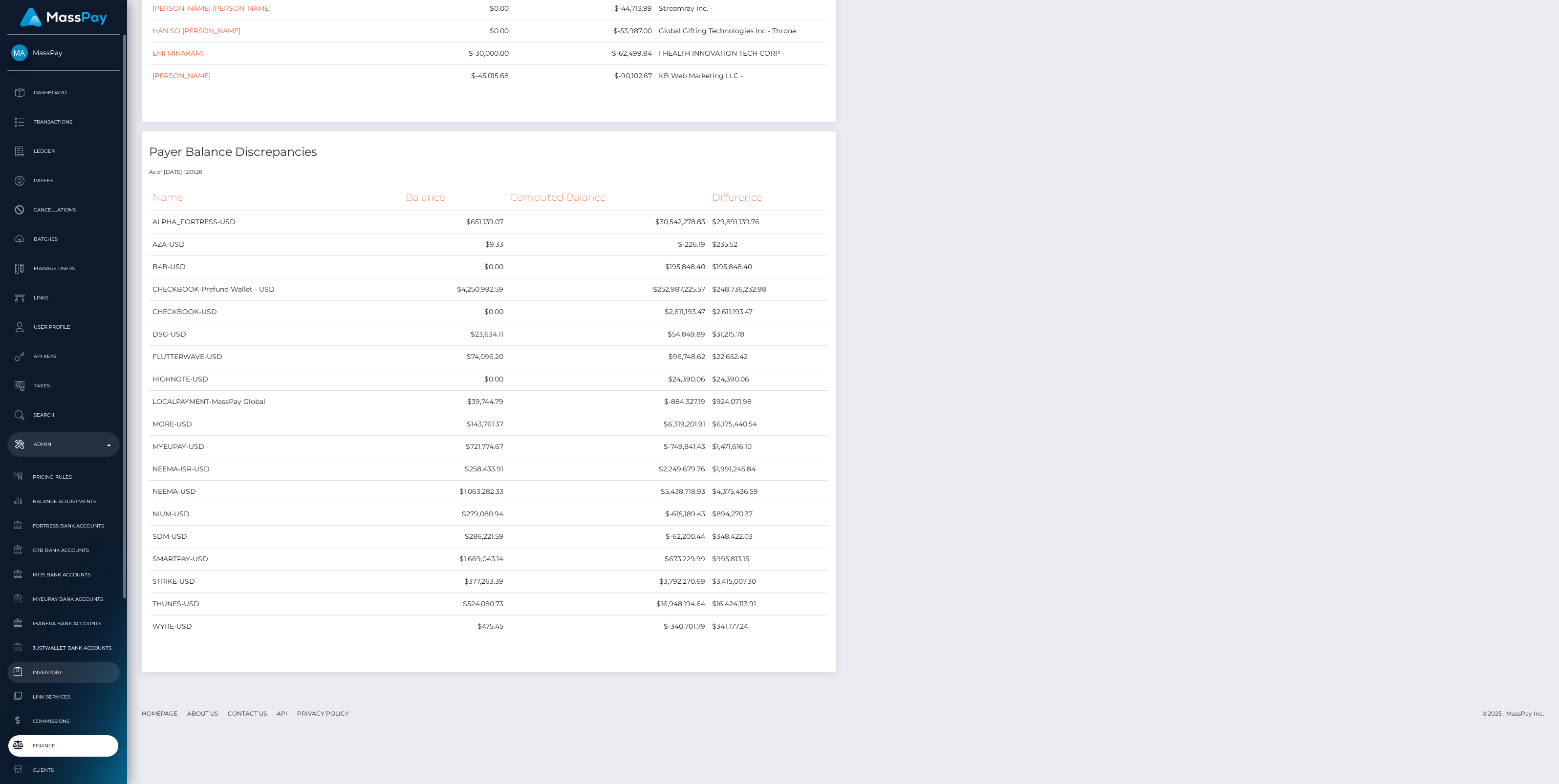
click at [52, 667] on span "Inventory" at bounding box center [63, 672] width 105 height 12
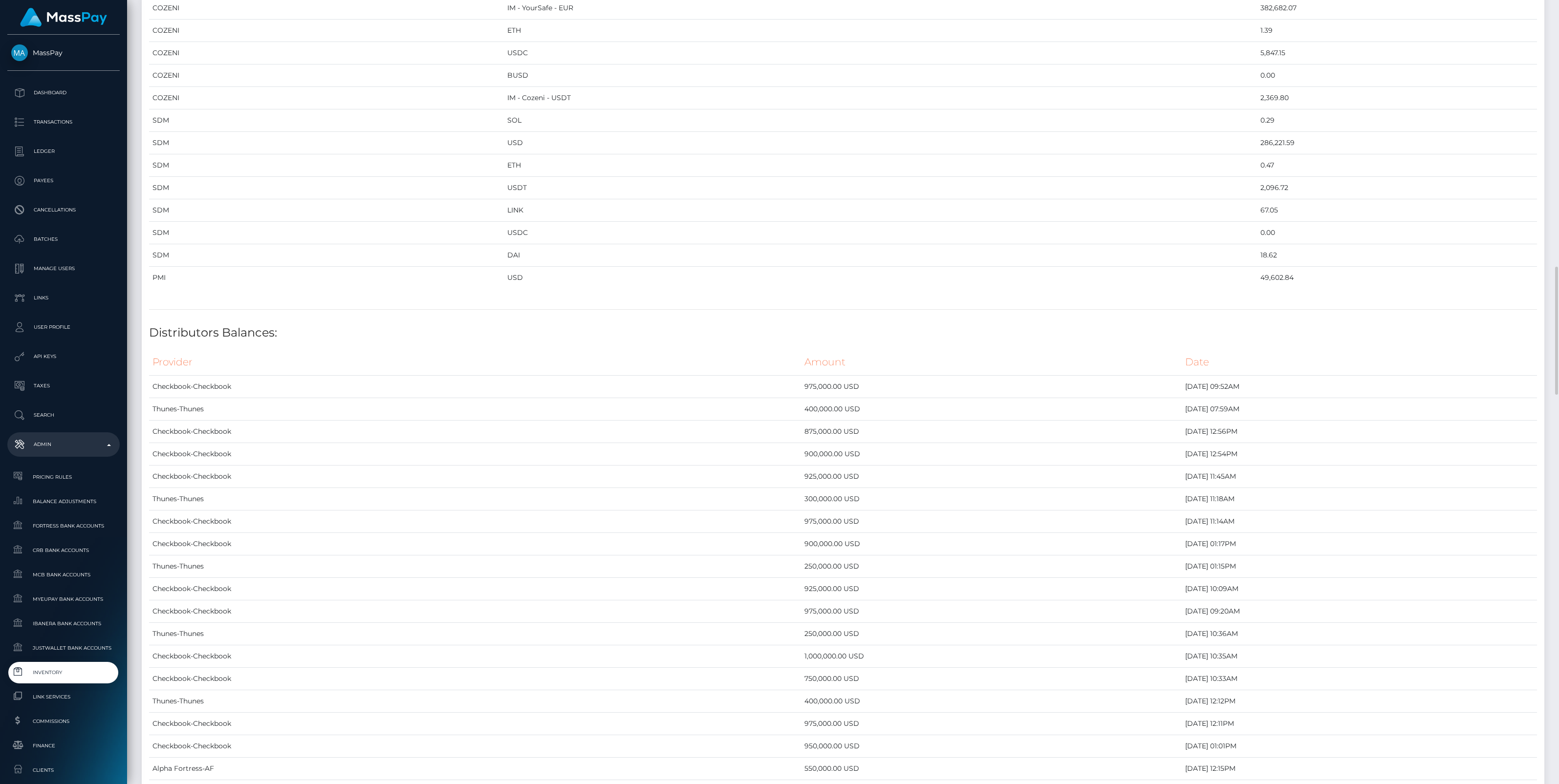
scroll to position [1222, 0]
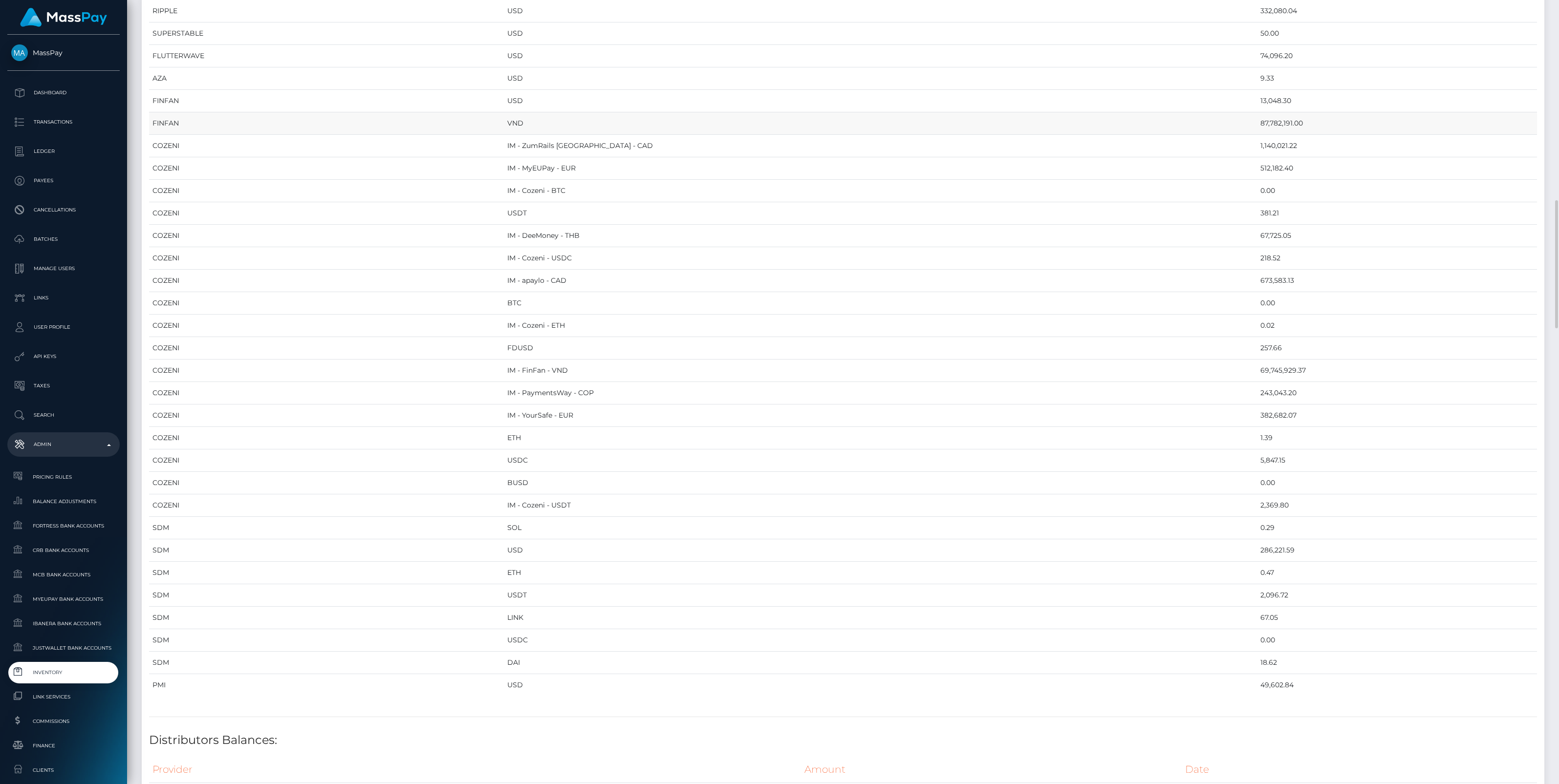
click at [792, 121] on td "VND" at bounding box center [880, 123] width 753 height 22
click at [606, 129] on td "VND" at bounding box center [880, 123] width 753 height 22
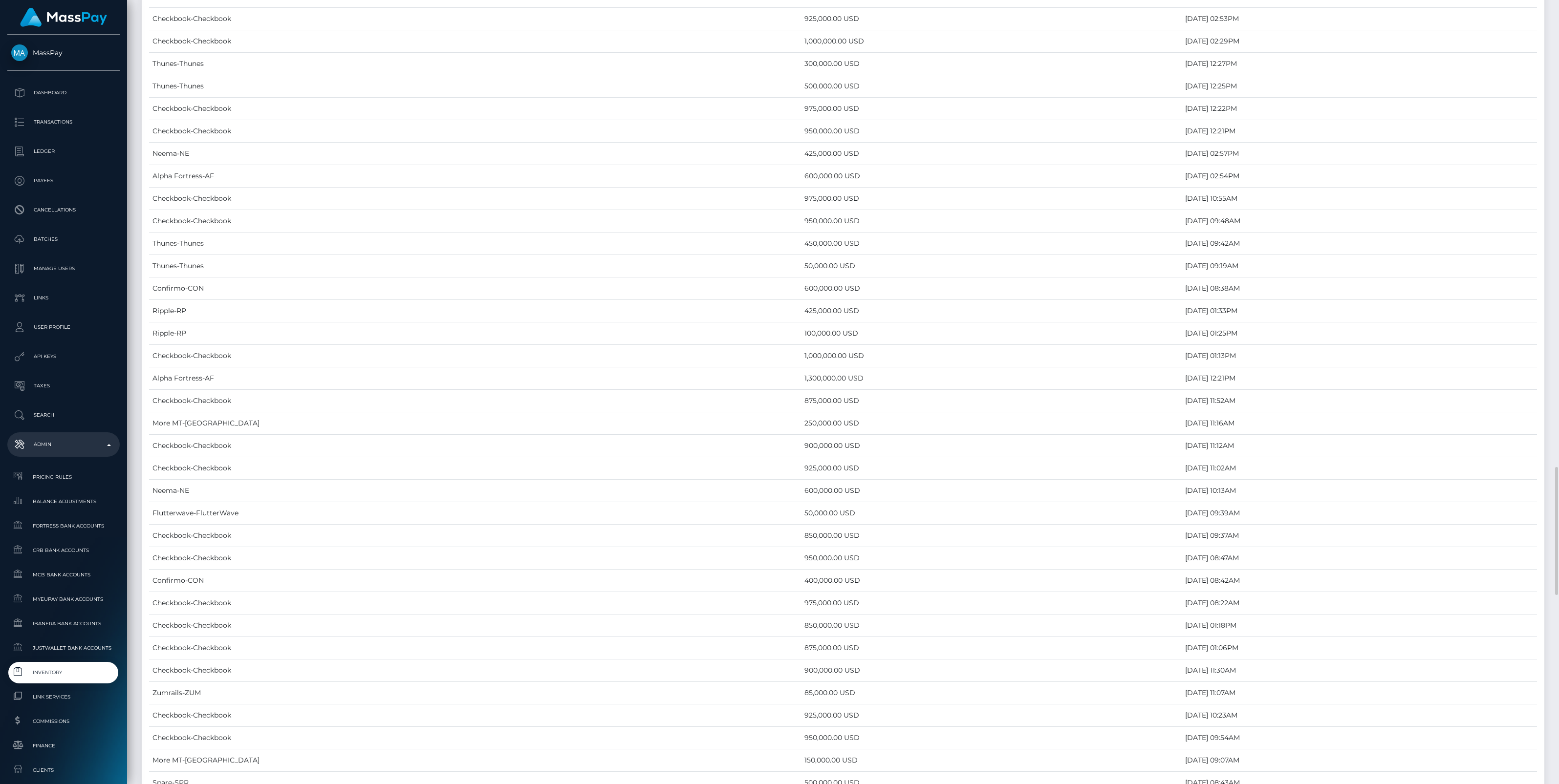
scroll to position [4000, 0]
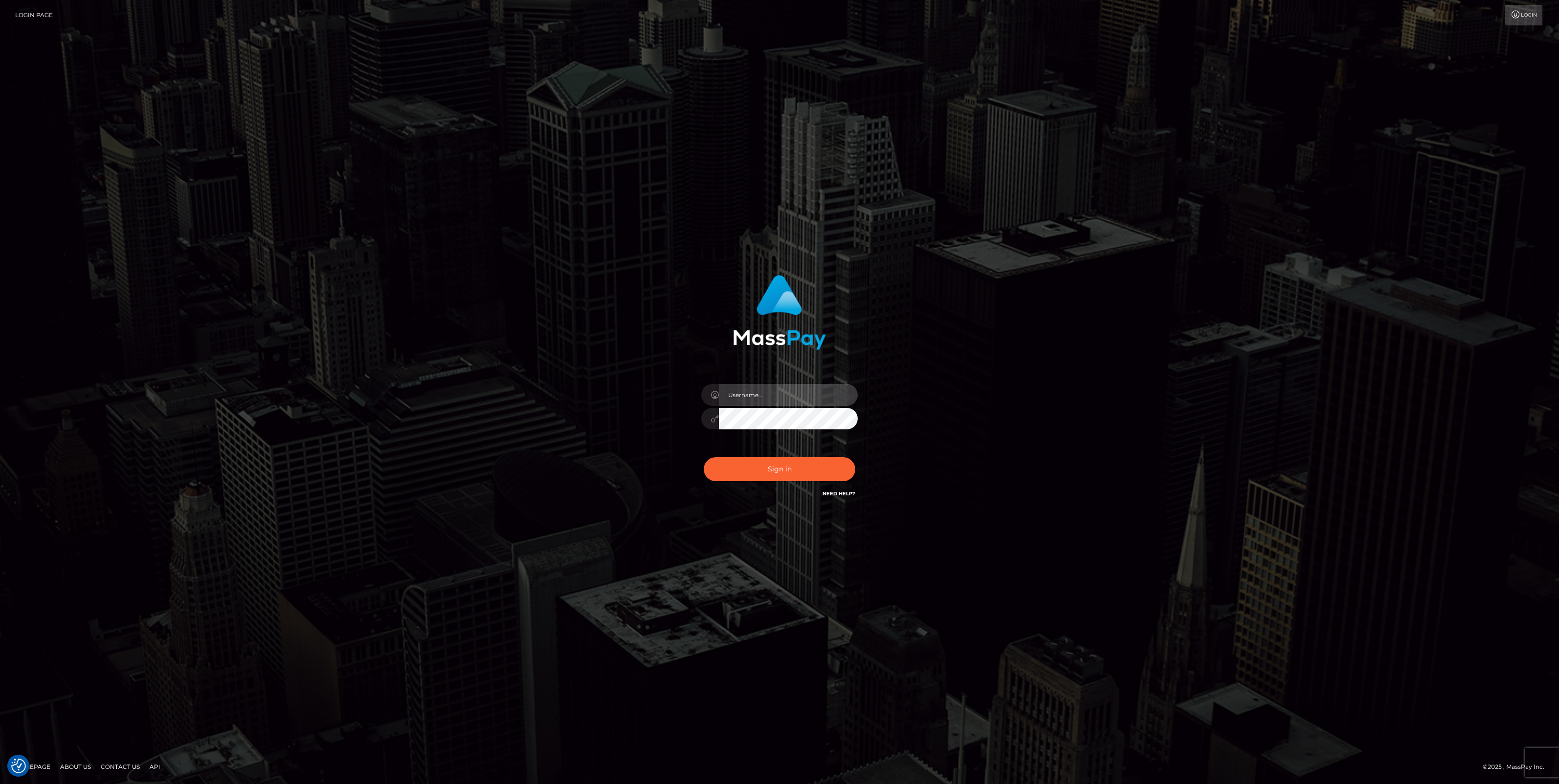
type input "jlo"
click at [802, 472] on button "Sign in" at bounding box center [780, 469] width 152 height 24
type input "jlo"
click at [790, 475] on button "Sign in" at bounding box center [780, 469] width 152 height 24
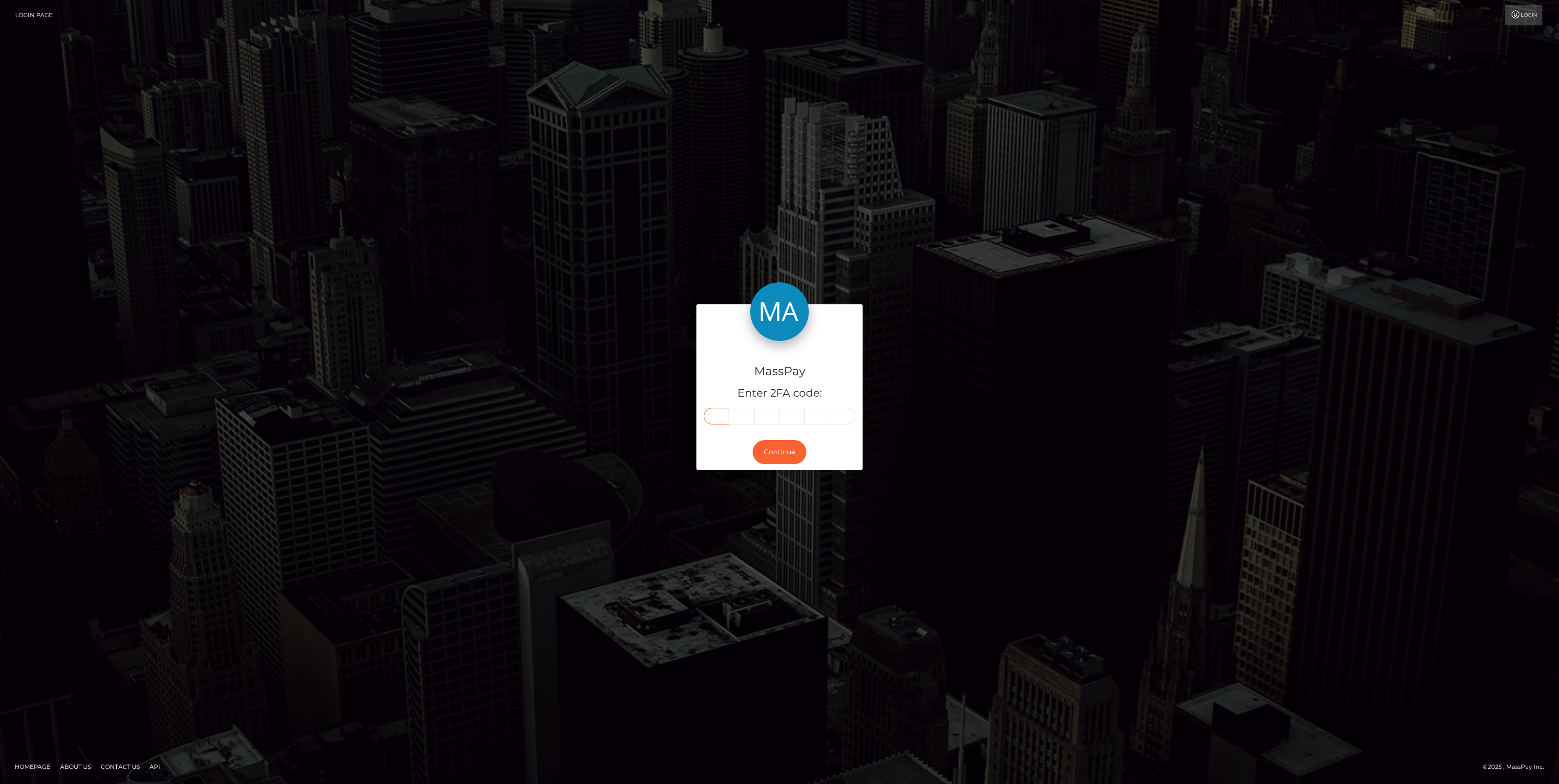
paste input "3"
type input "3"
type input "7"
type input "1"
type input "0"
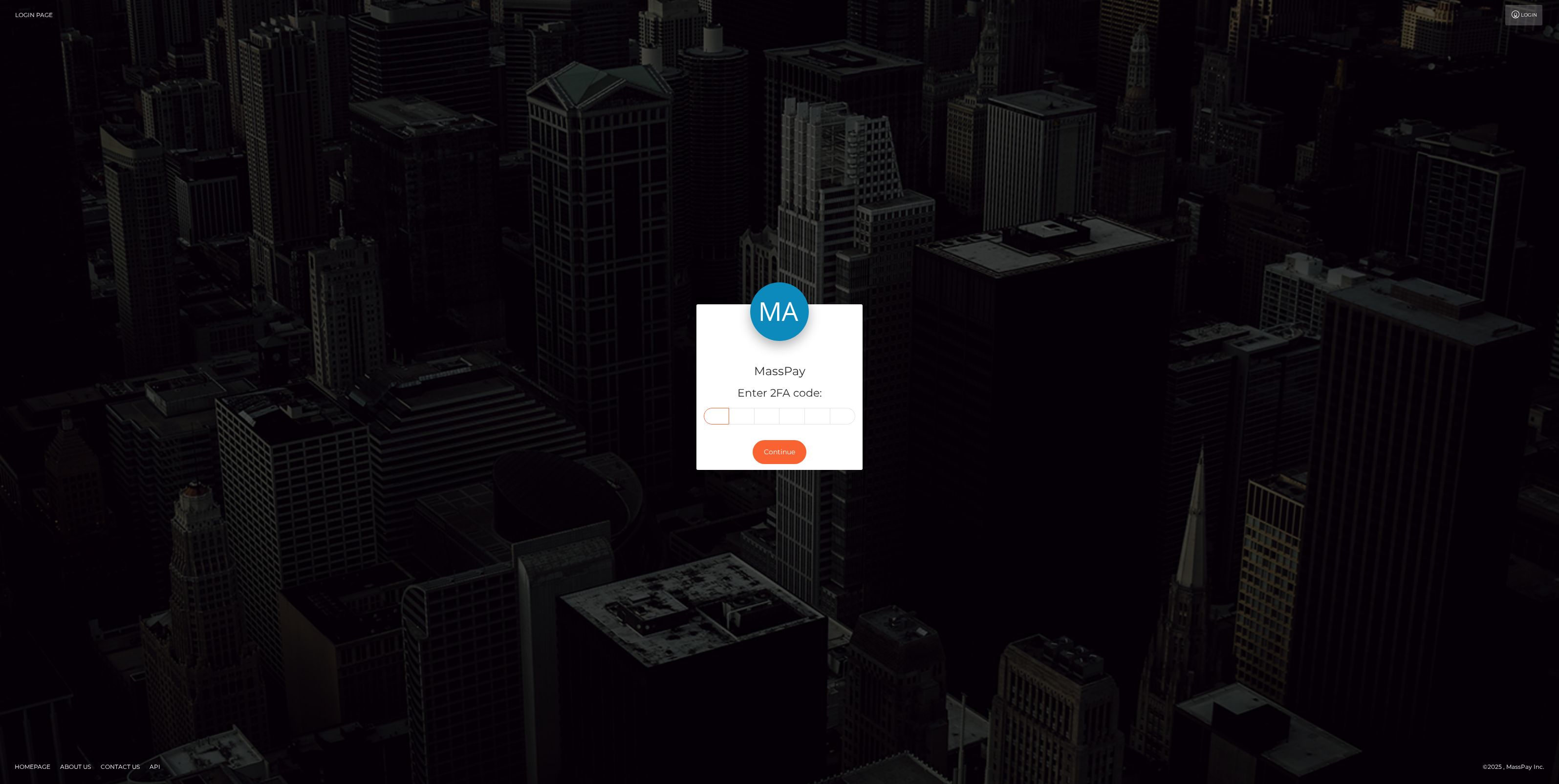
type input "3"
type input "0"
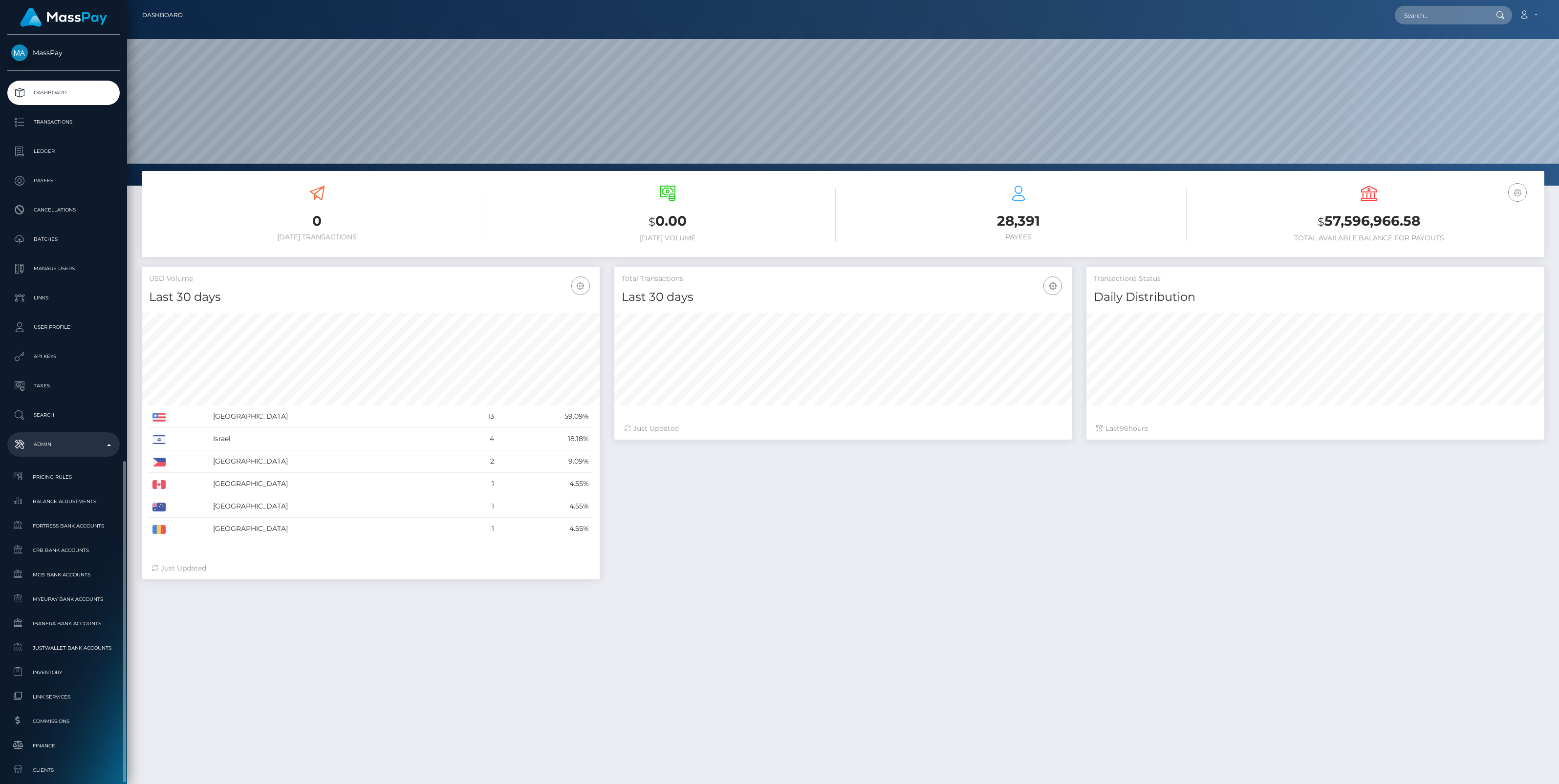
scroll to position [243, 0]
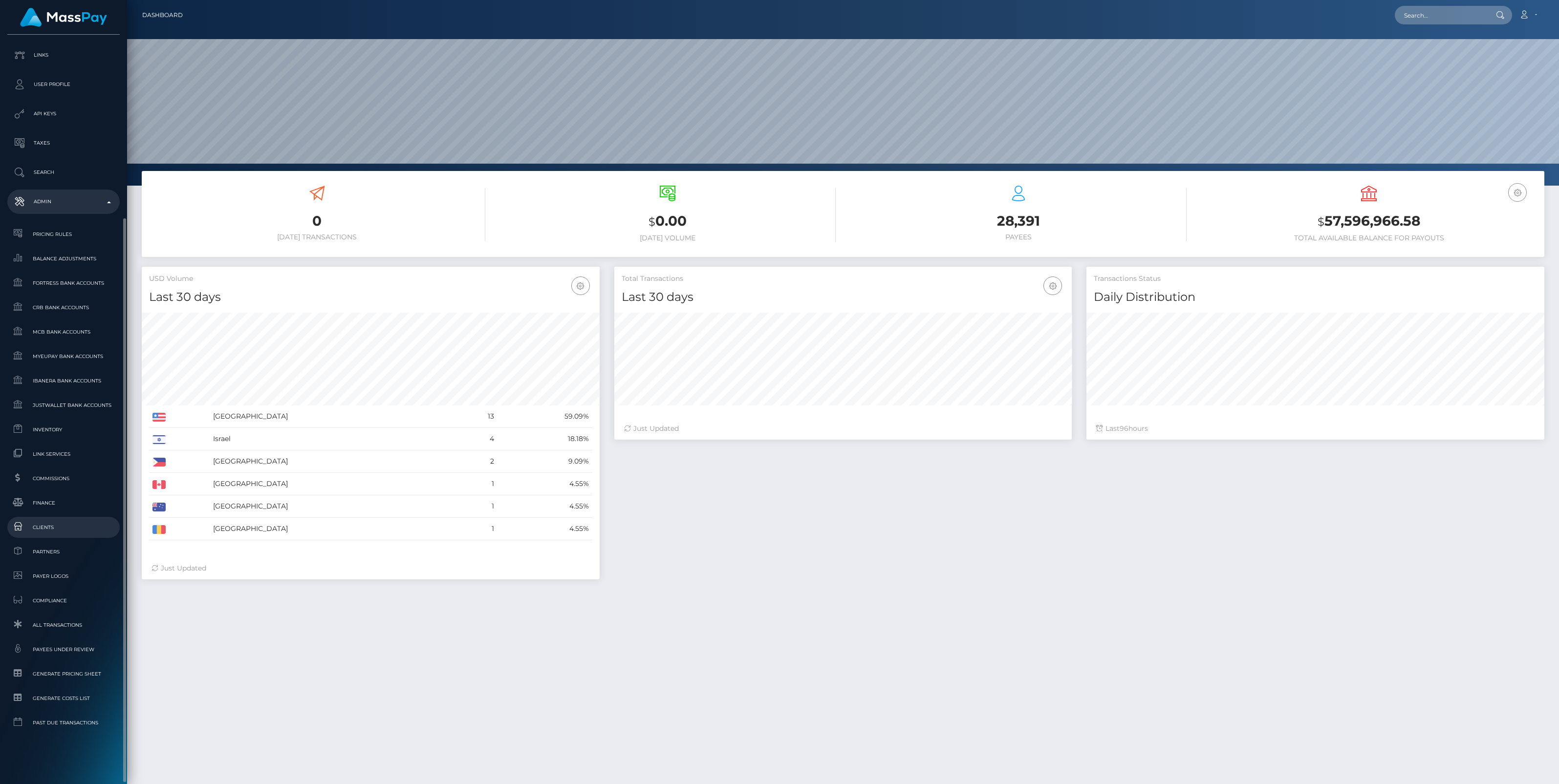
click at [43, 526] on span "Clients" at bounding box center [63, 527] width 105 height 12
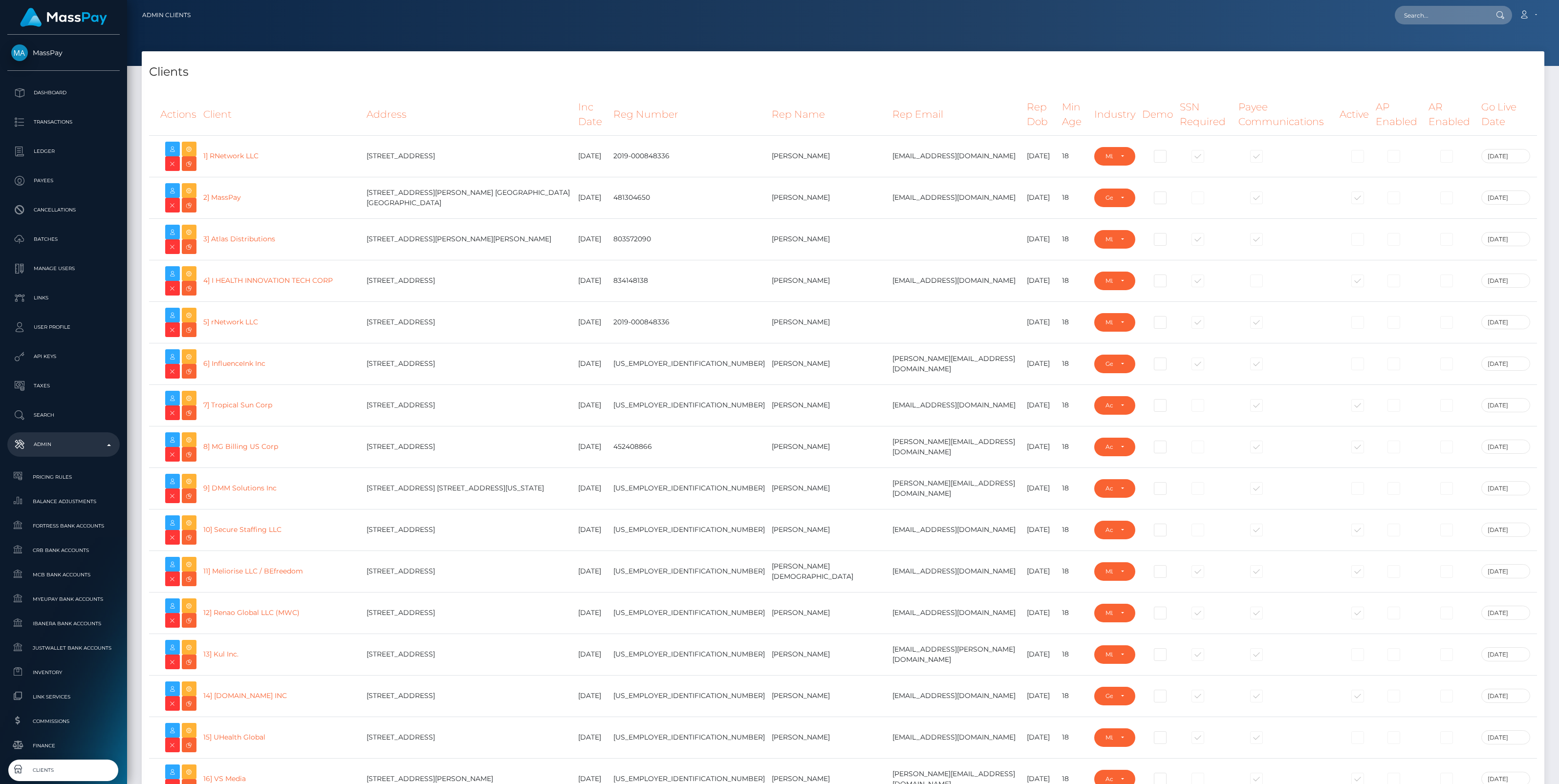
select select "223"
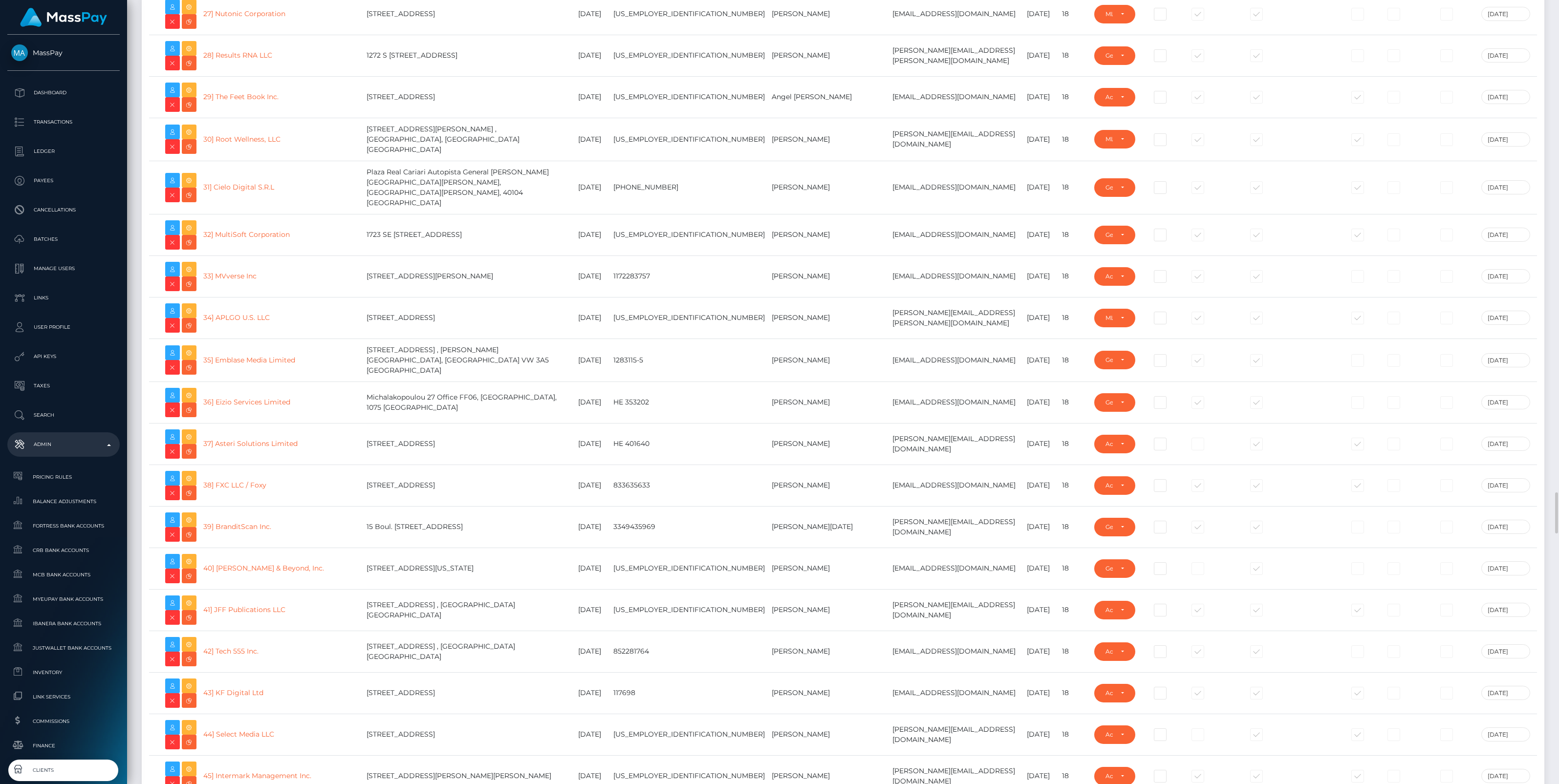
scroll to position [1629, 0]
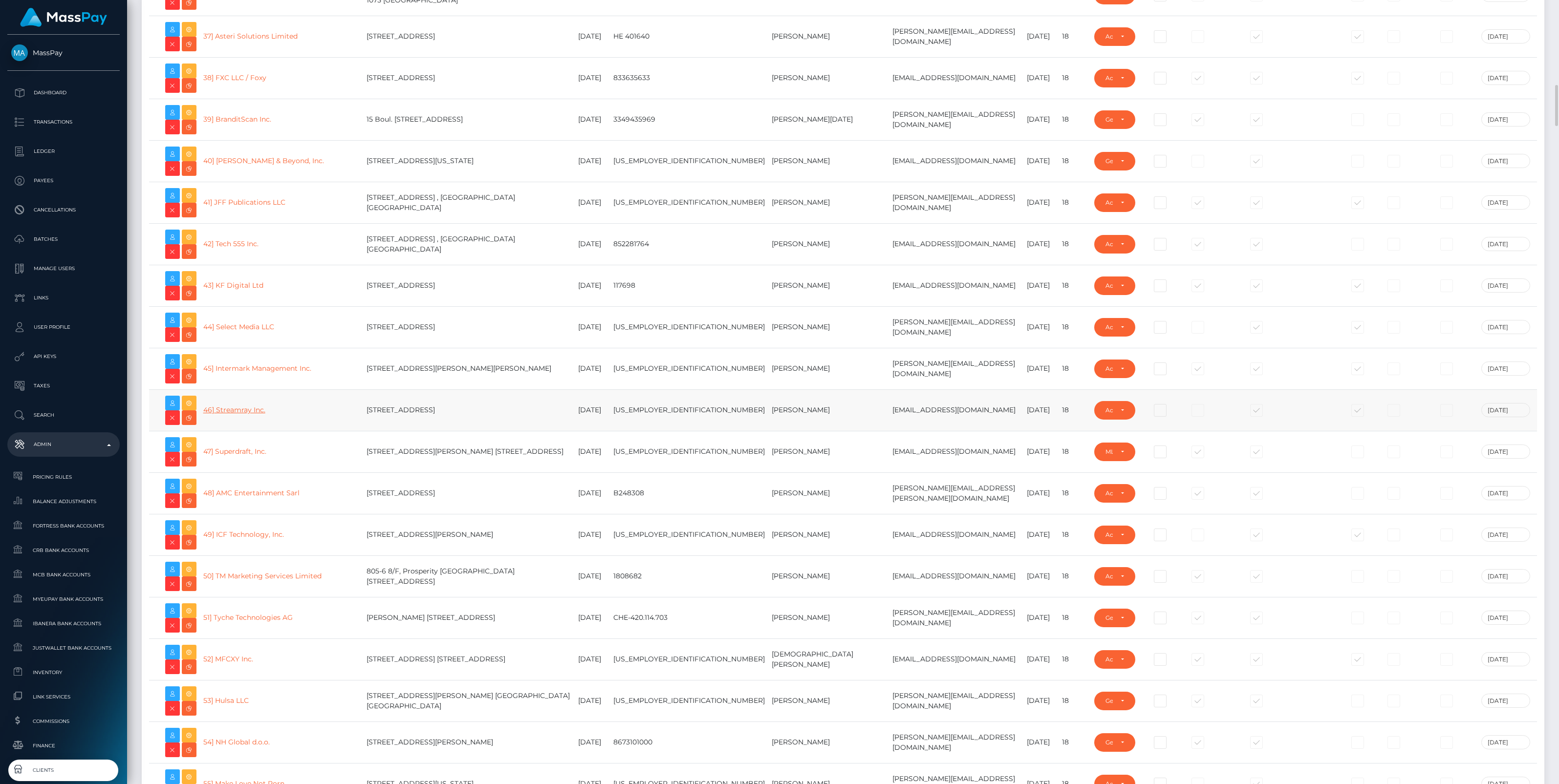
click at [246, 405] on link "46] Streamray Inc." at bounding box center [234, 410] width 62 height 9
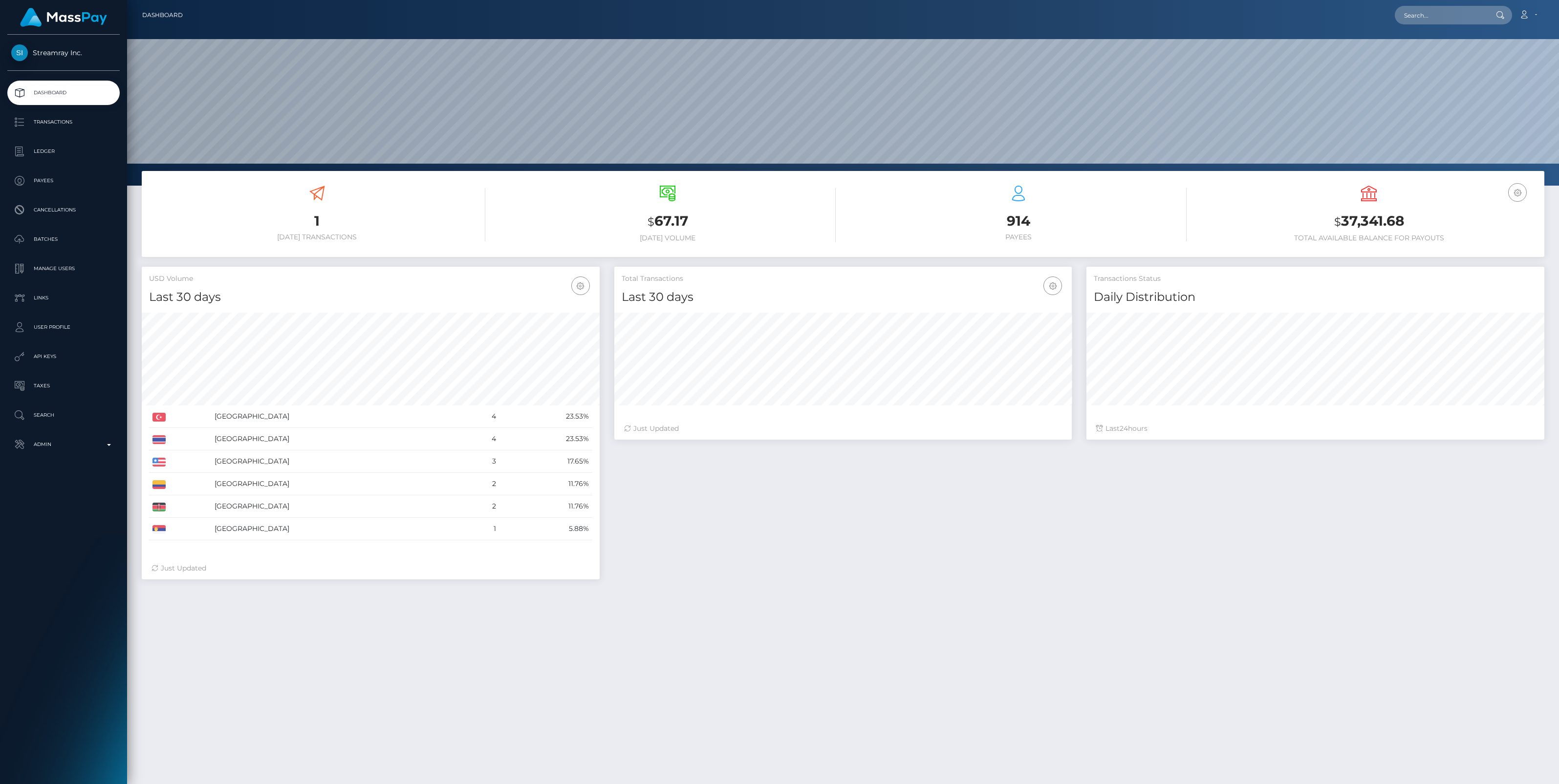
scroll to position [172, 458]
click at [49, 155] on p "Ledger" at bounding box center [63, 151] width 105 height 14
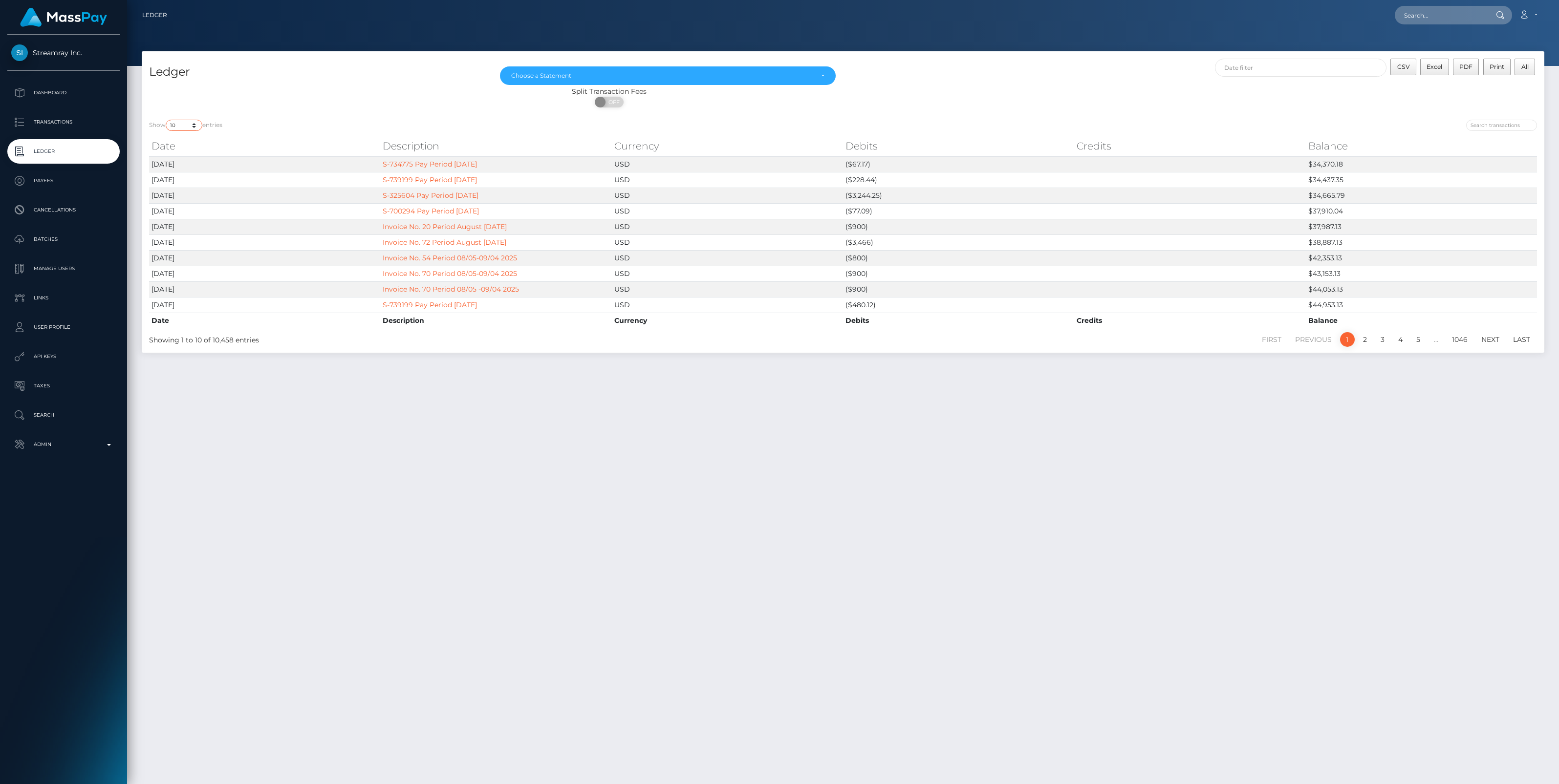
click at [194, 123] on select "10 25 50 100 250" at bounding box center [183, 125] width 37 height 12
select select "250"
click at [167, 120] on select "10 25 50 100 250" at bounding box center [183, 125] width 37 height 12
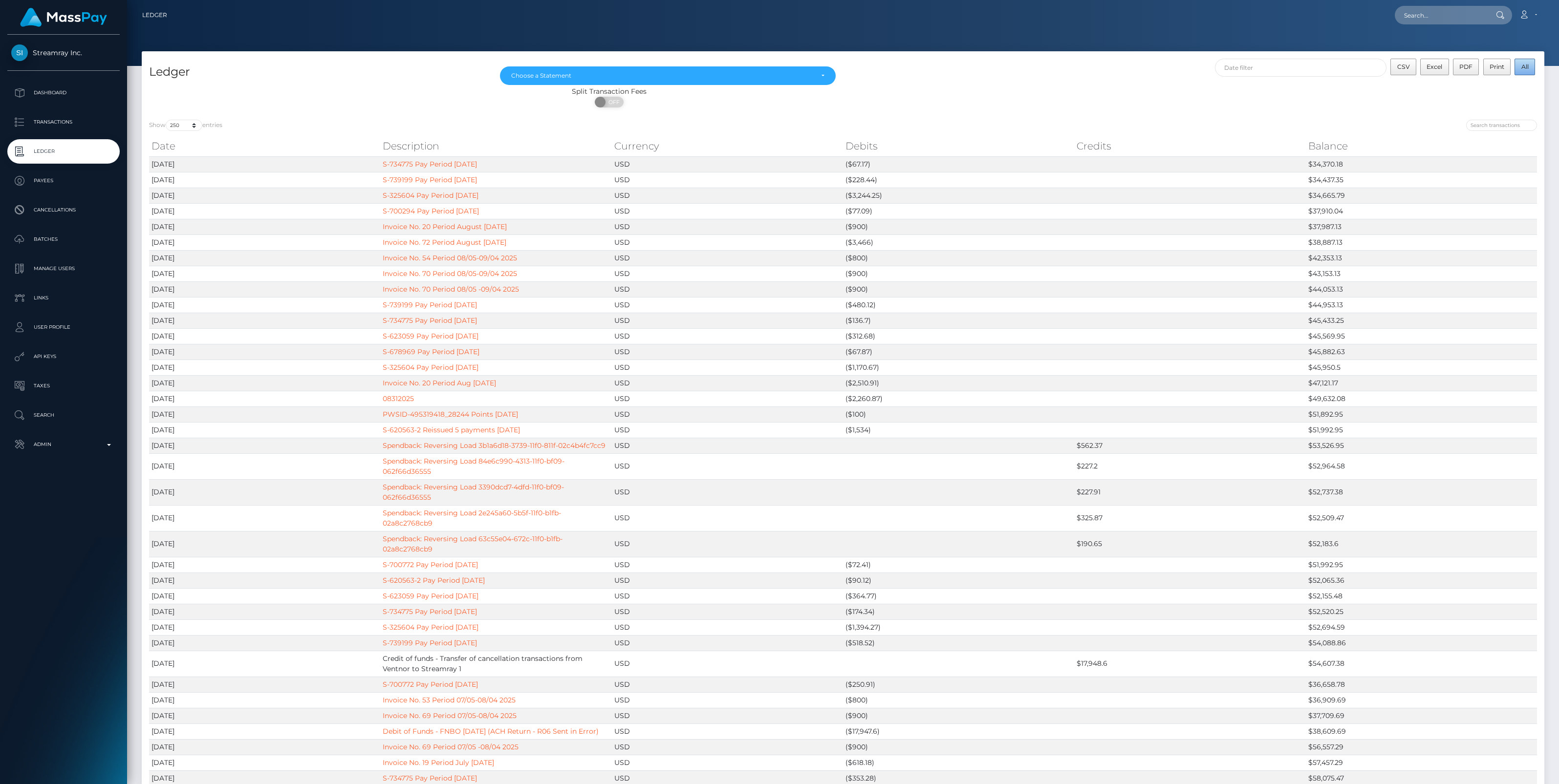
click at [1526, 69] on span "All" at bounding box center [1525, 67] width 7 height 7
click at [1432, 70] on span "Excel" at bounding box center [1435, 67] width 16 height 7
click at [1525, 65] on span "All" at bounding box center [1525, 67] width 7 height 7
click at [1437, 63] on span "Excel" at bounding box center [1435, 67] width 16 height 7
click at [1042, 106] on div "ON OFF" at bounding box center [609, 104] width 935 height 16
